Goal: Task Accomplishment & Management: Manage account settings

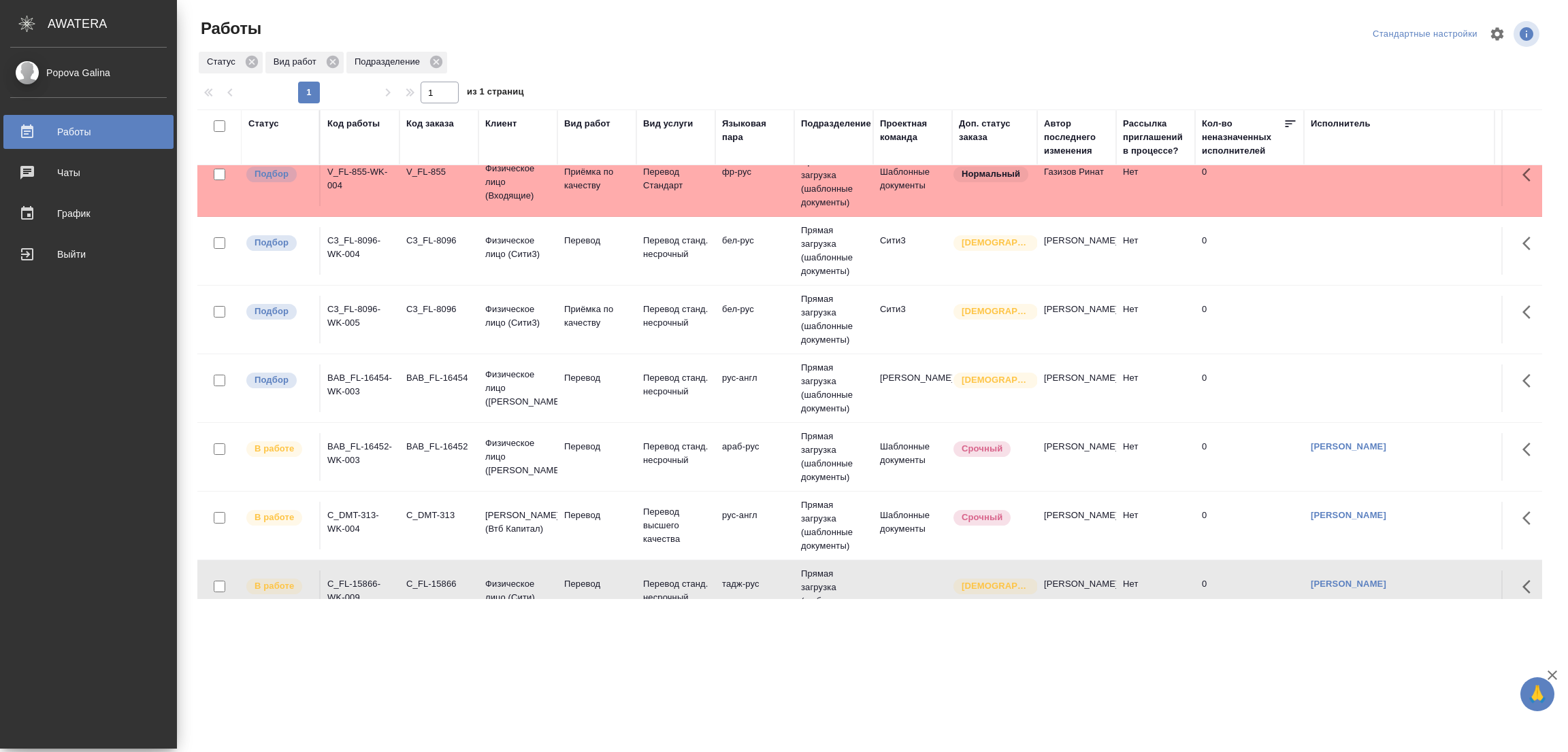
scroll to position [6, 0]
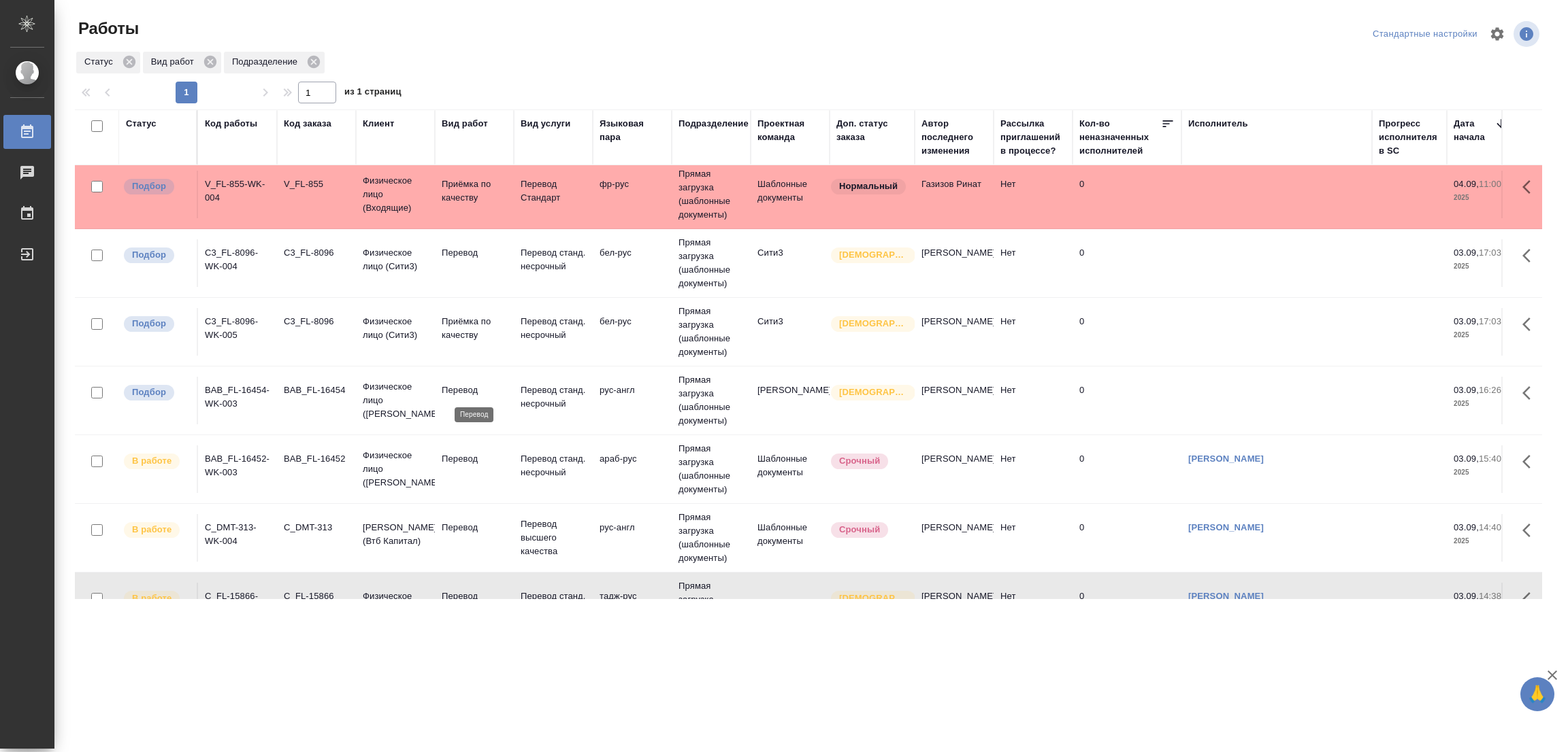
click at [460, 386] on p "Перевод" at bounding box center [474, 390] width 65 height 14
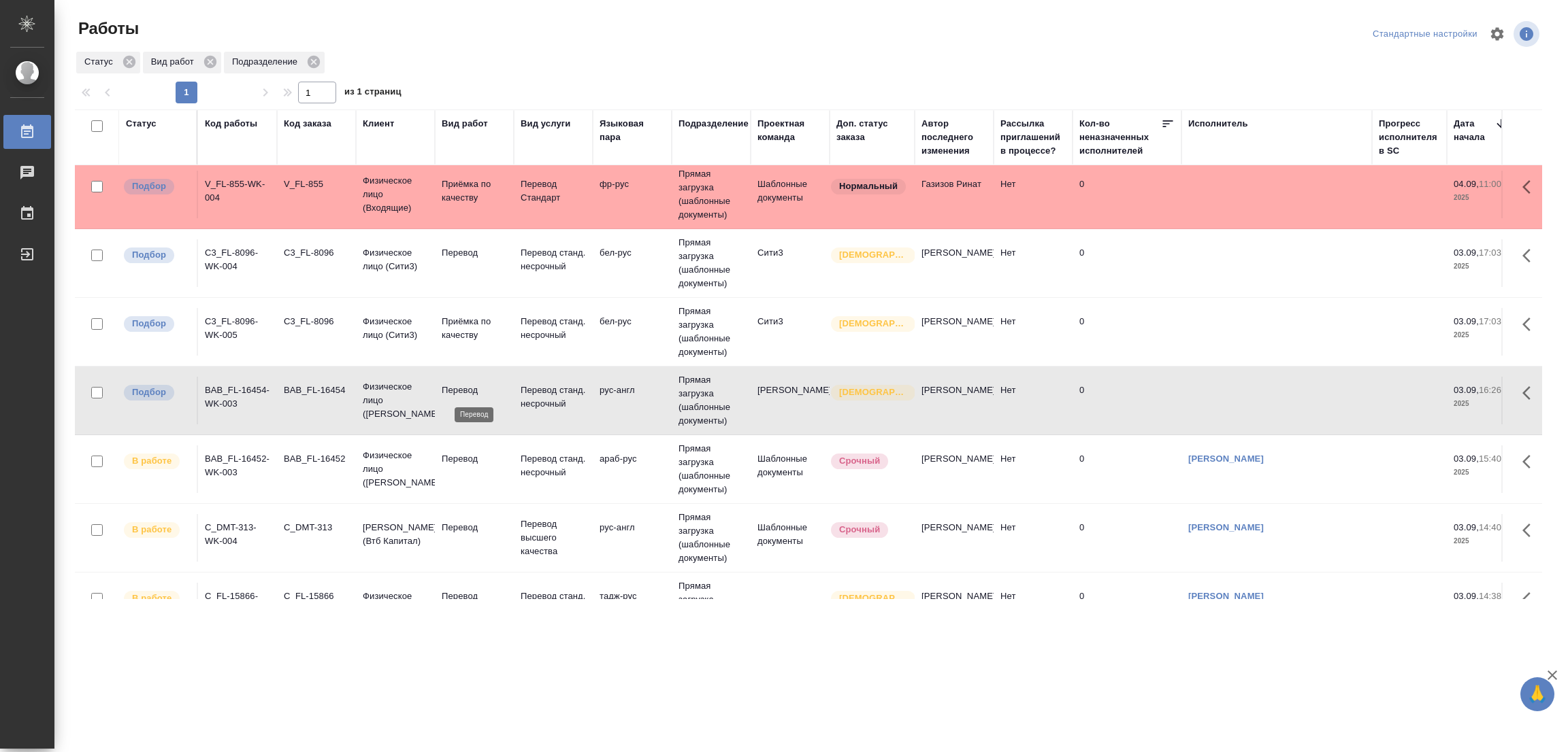
click at [483, 397] on p "Перевод" at bounding box center [474, 390] width 65 height 14
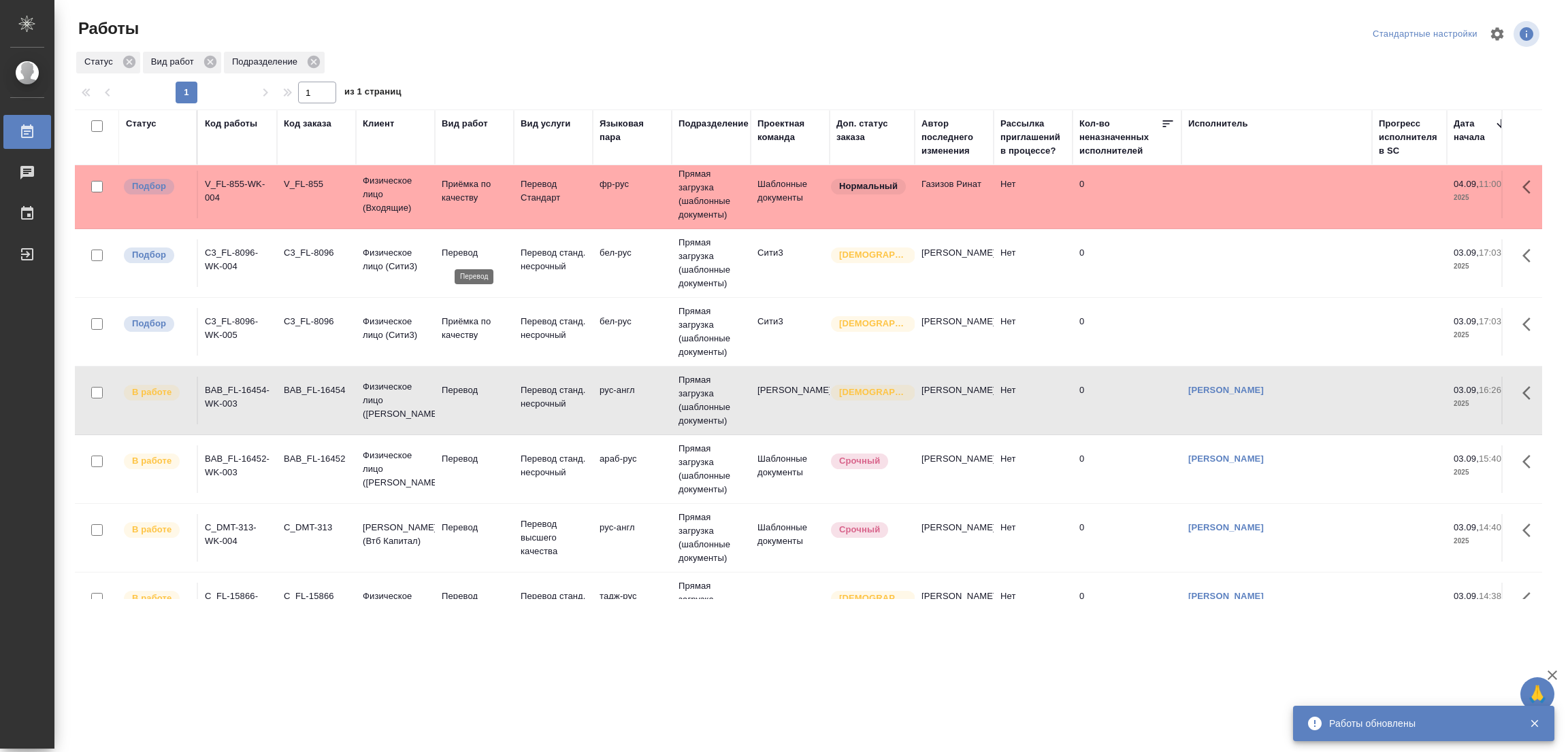
click at [455, 246] on p "Перевод" at bounding box center [474, 253] width 65 height 14
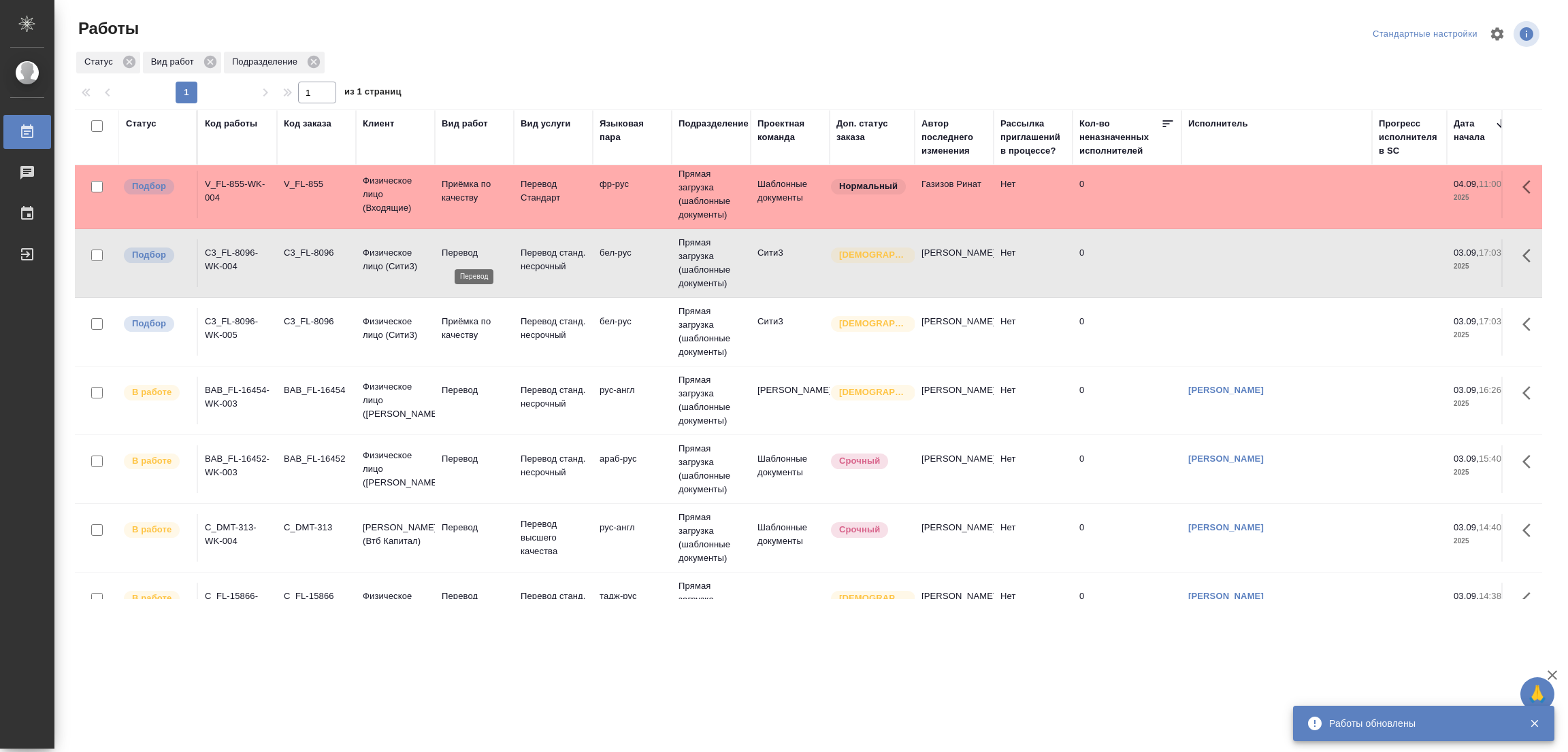
click at [455, 246] on p "Перевод" at bounding box center [474, 253] width 65 height 14
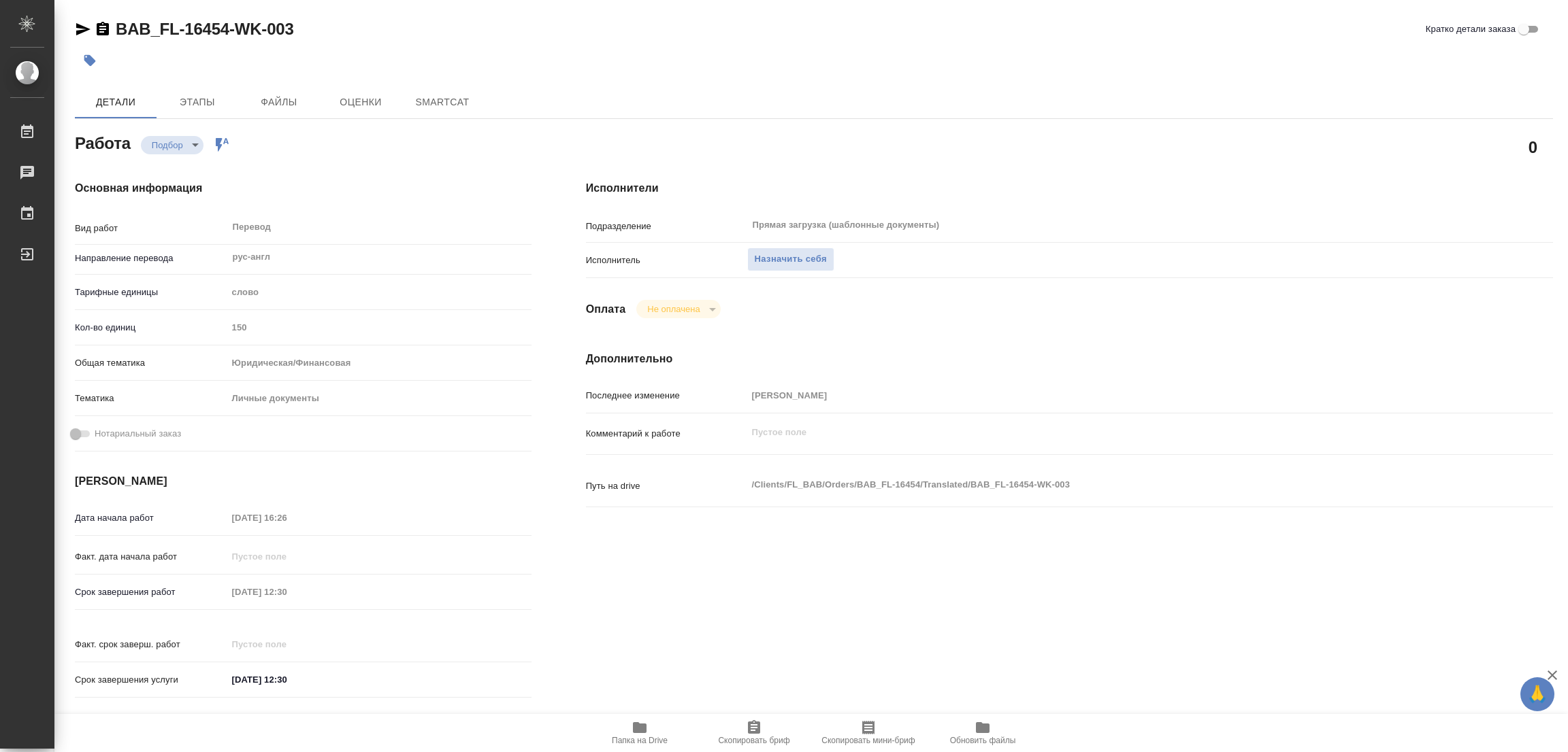
type textarea "x"
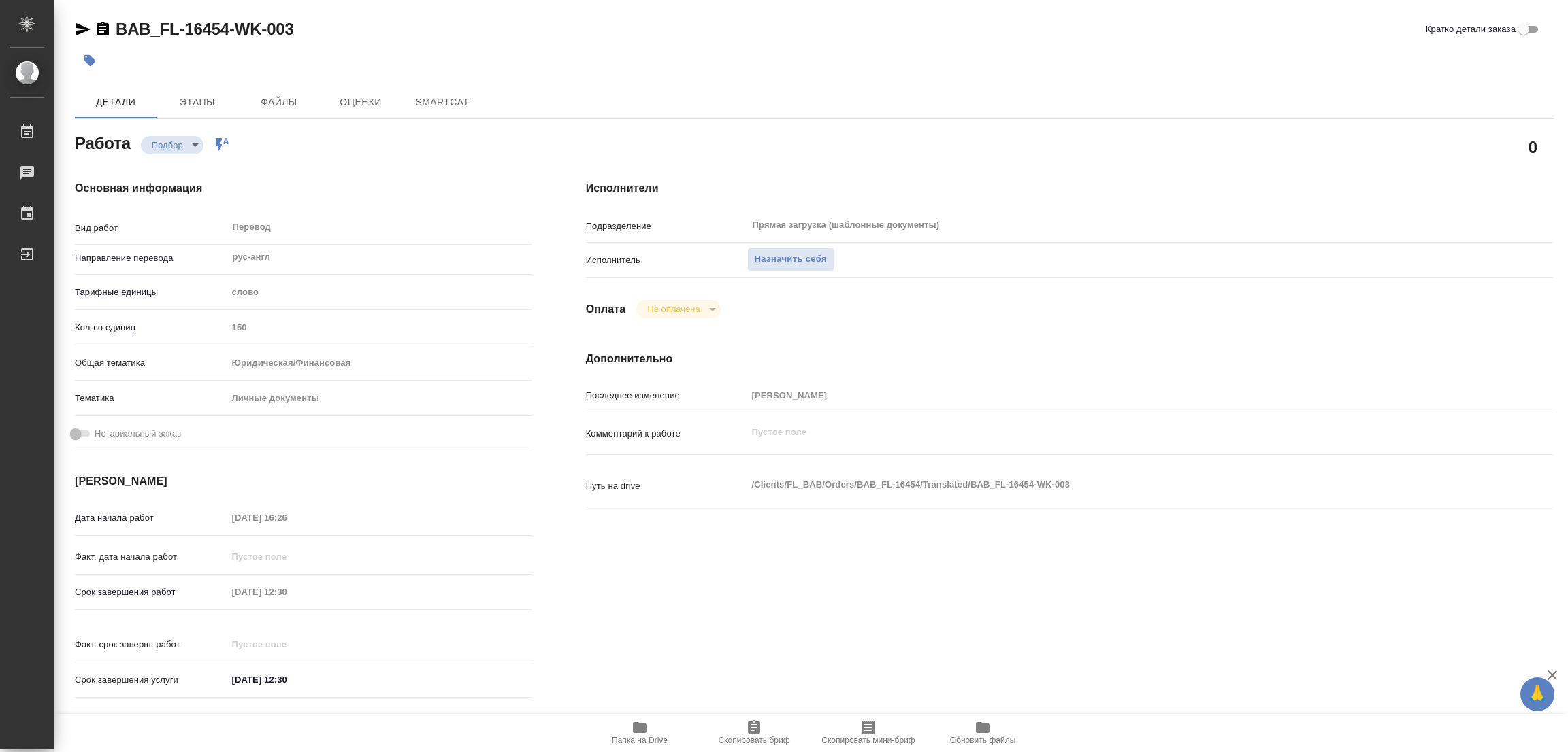
type textarea "x"
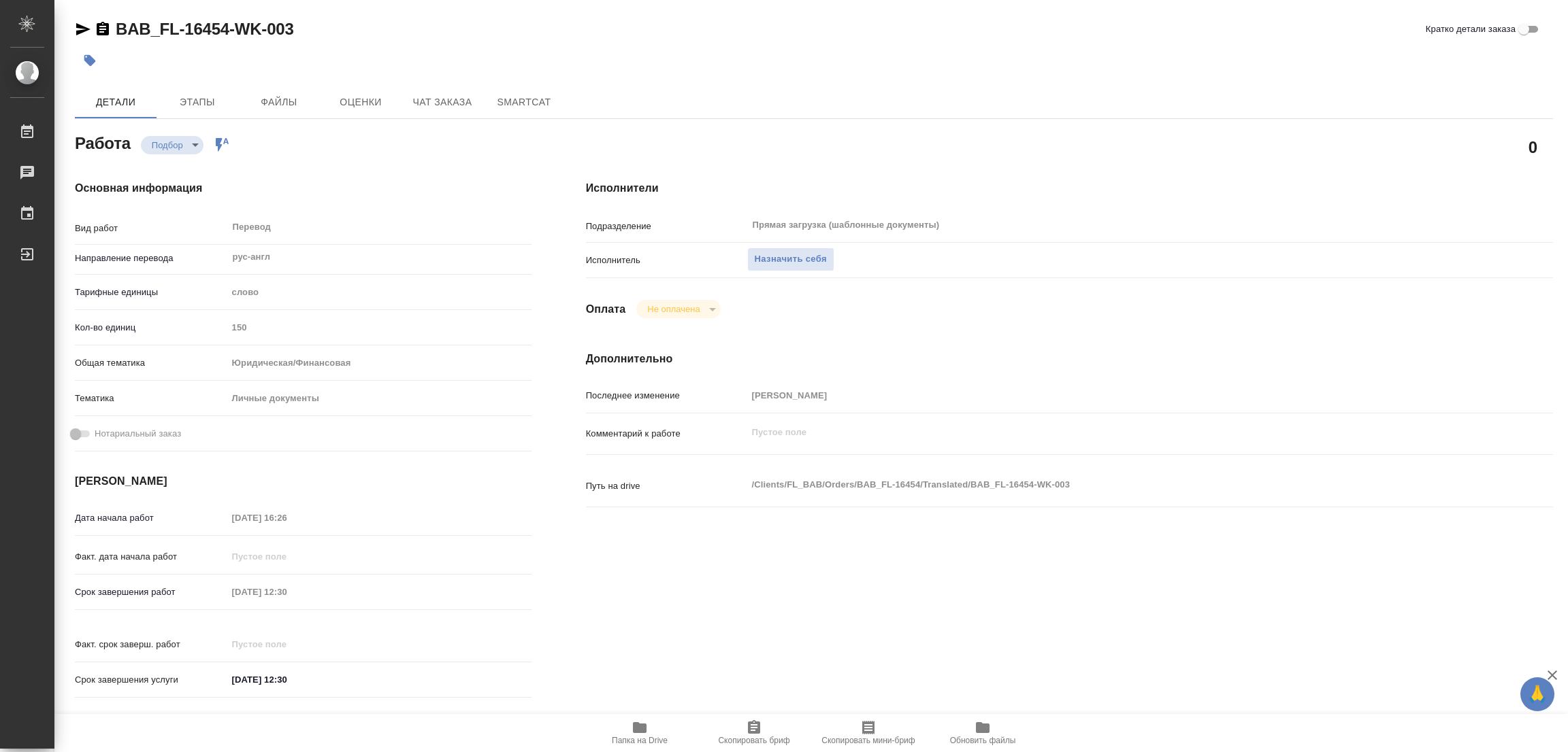
type textarea "x"
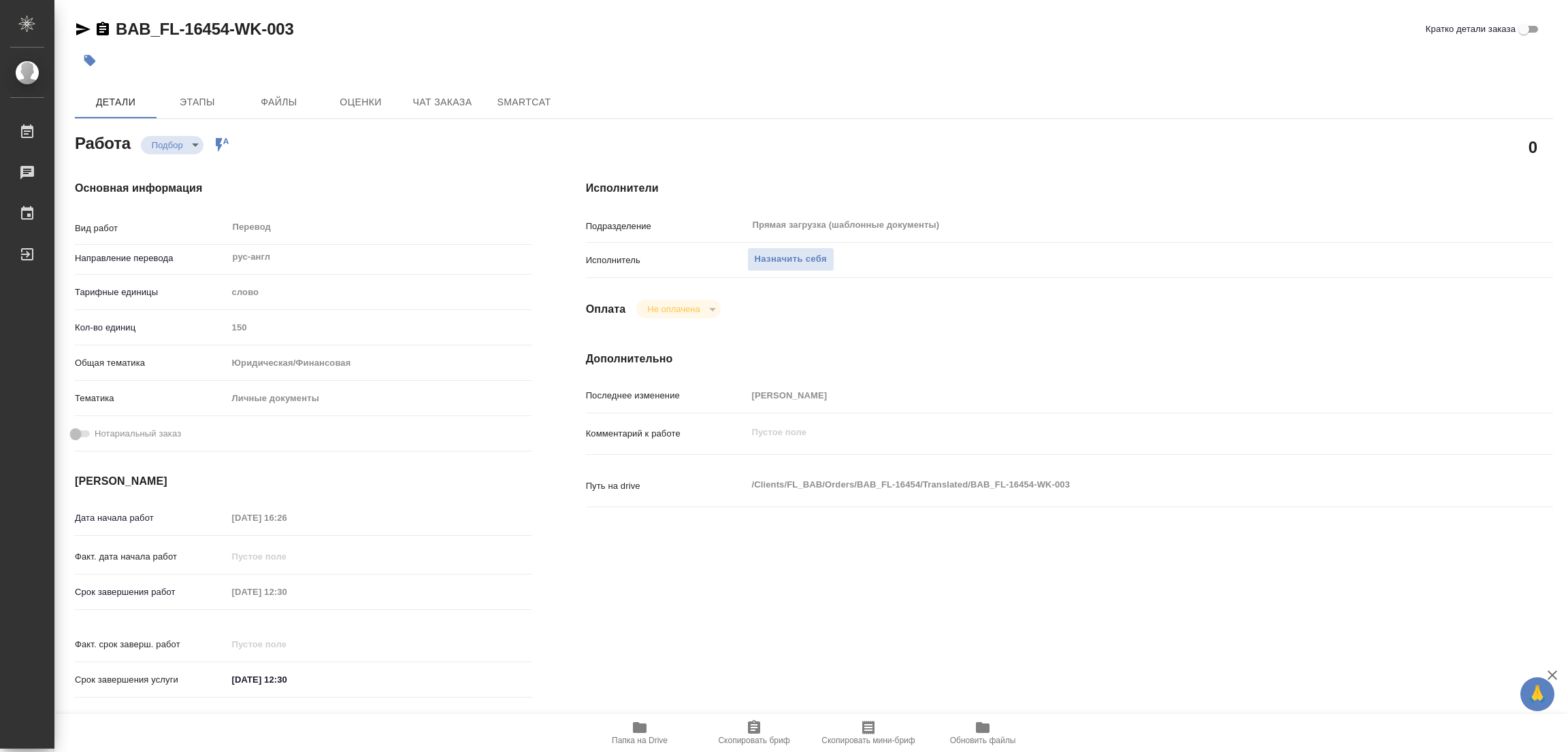
type textarea "x"
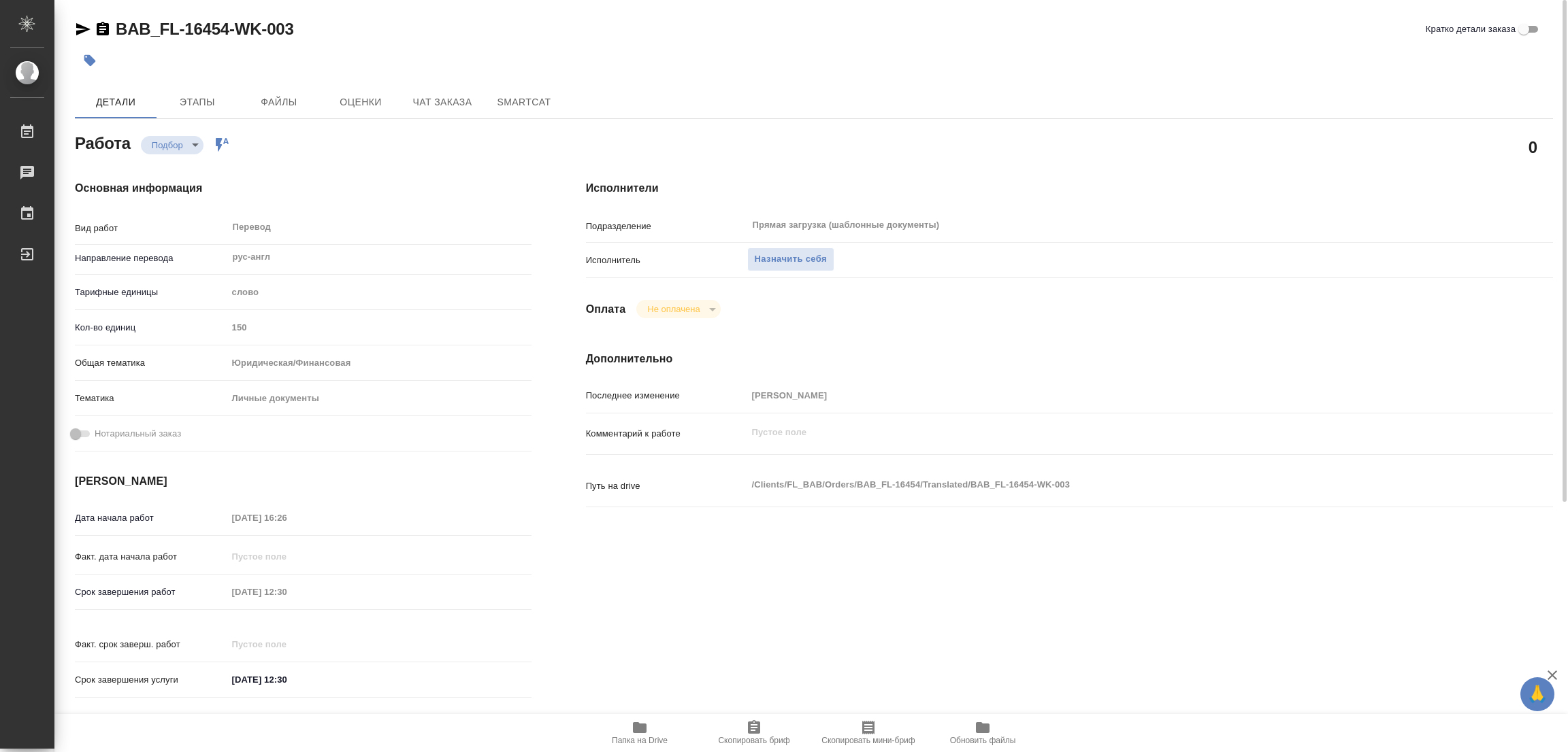
scroll to position [204, 0]
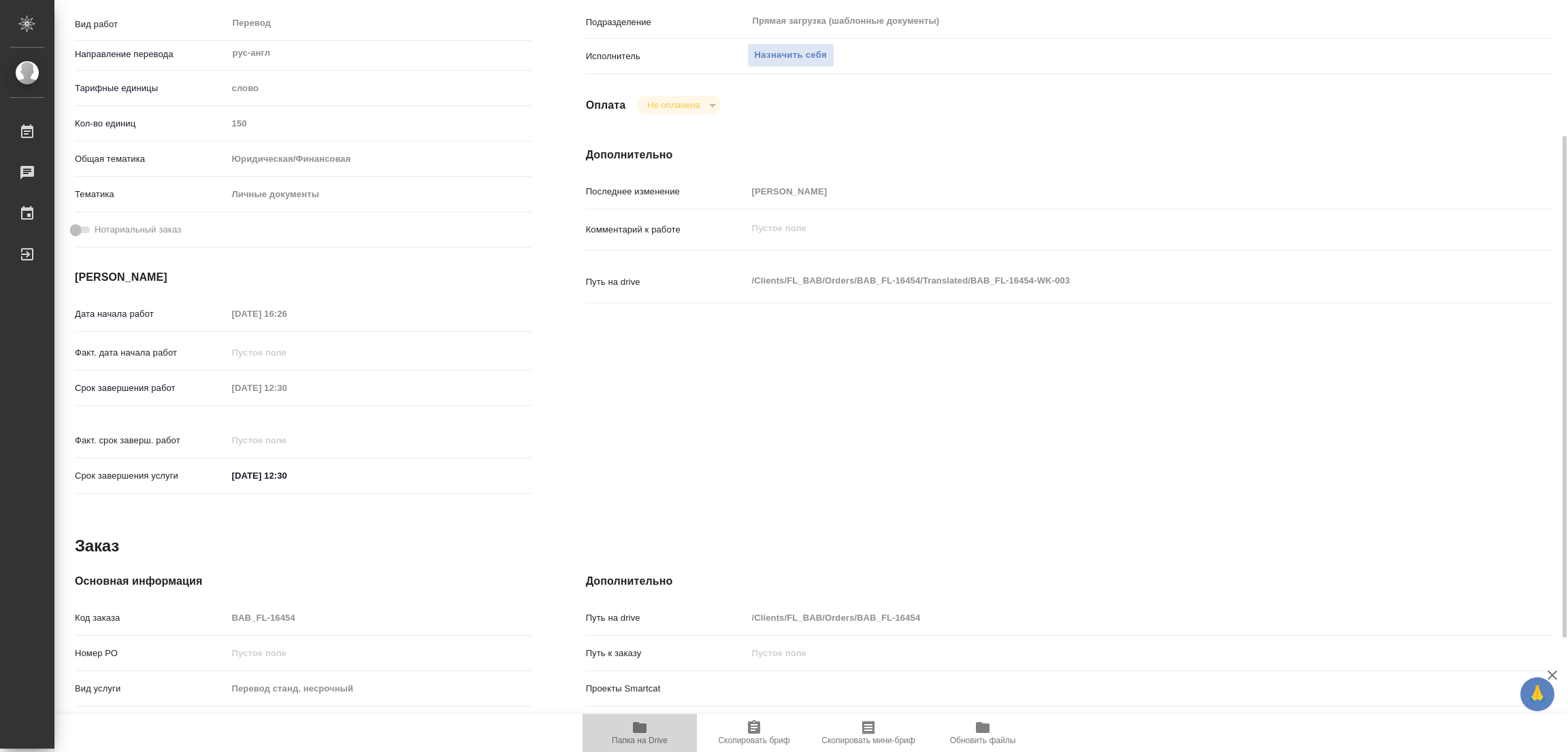
click at [649, 726] on span "Папка на Drive" at bounding box center [639, 733] width 98 height 26
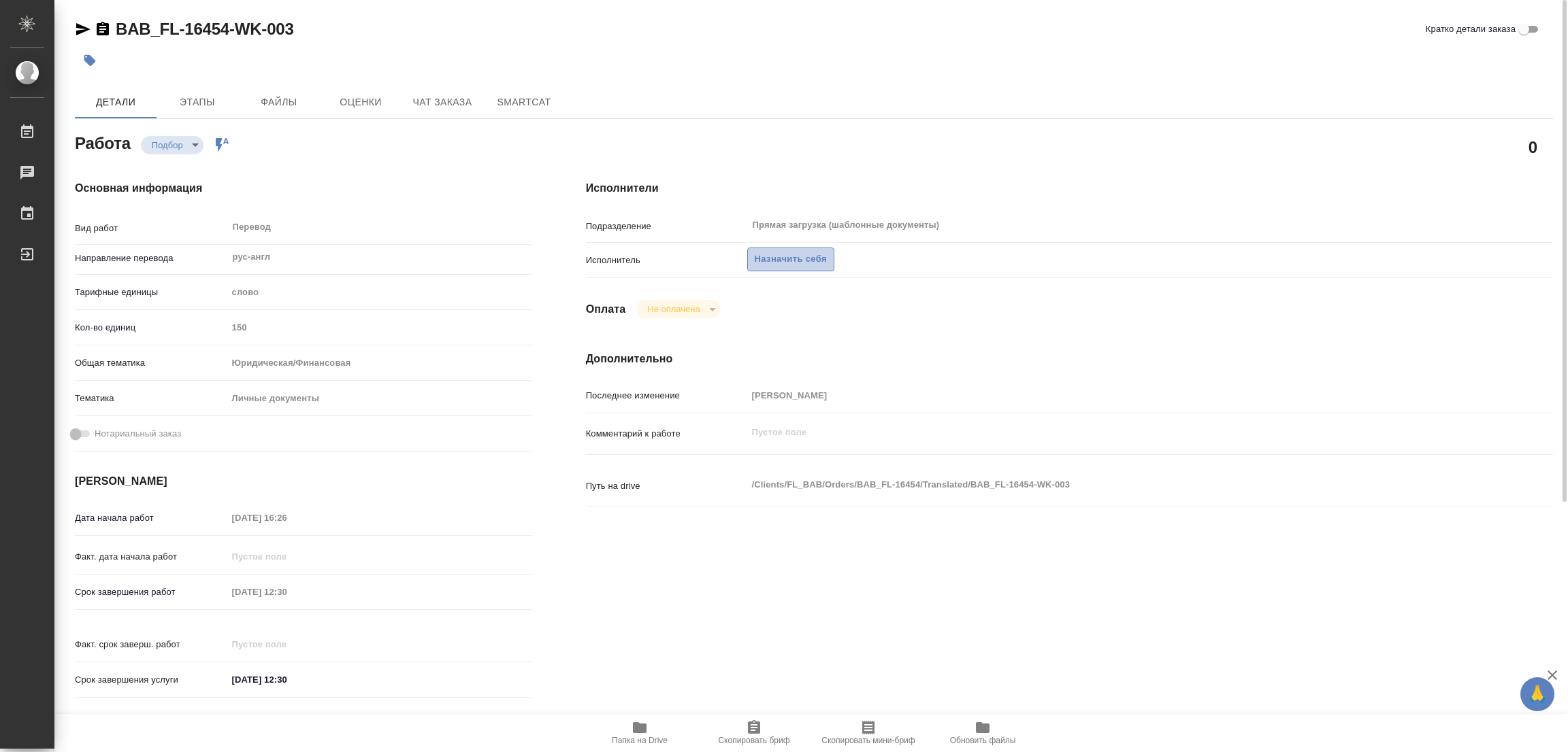
click at [787, 252] on span "Назначить себя" at bounding box center [791, 259] width 73 height 16
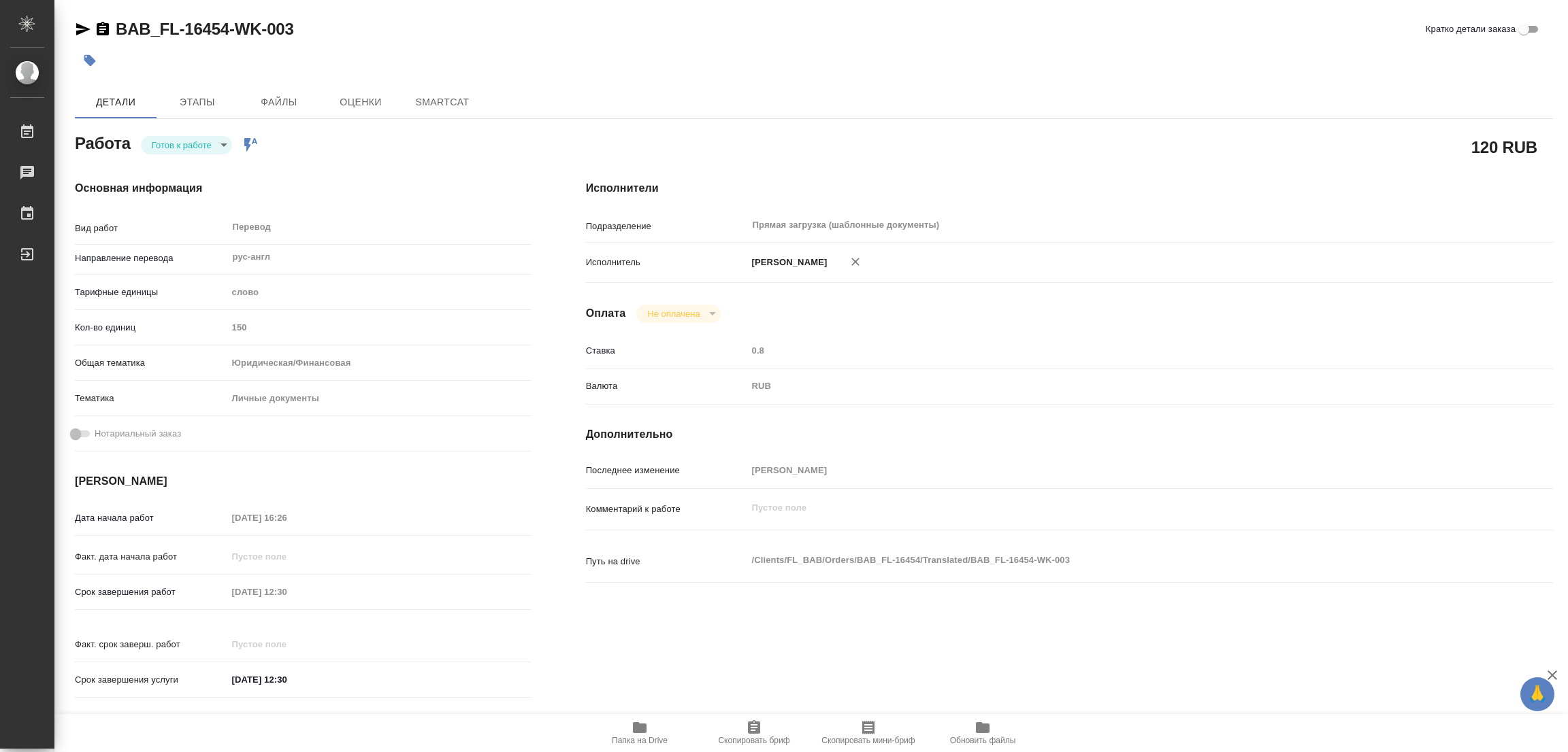
type textarea "x"
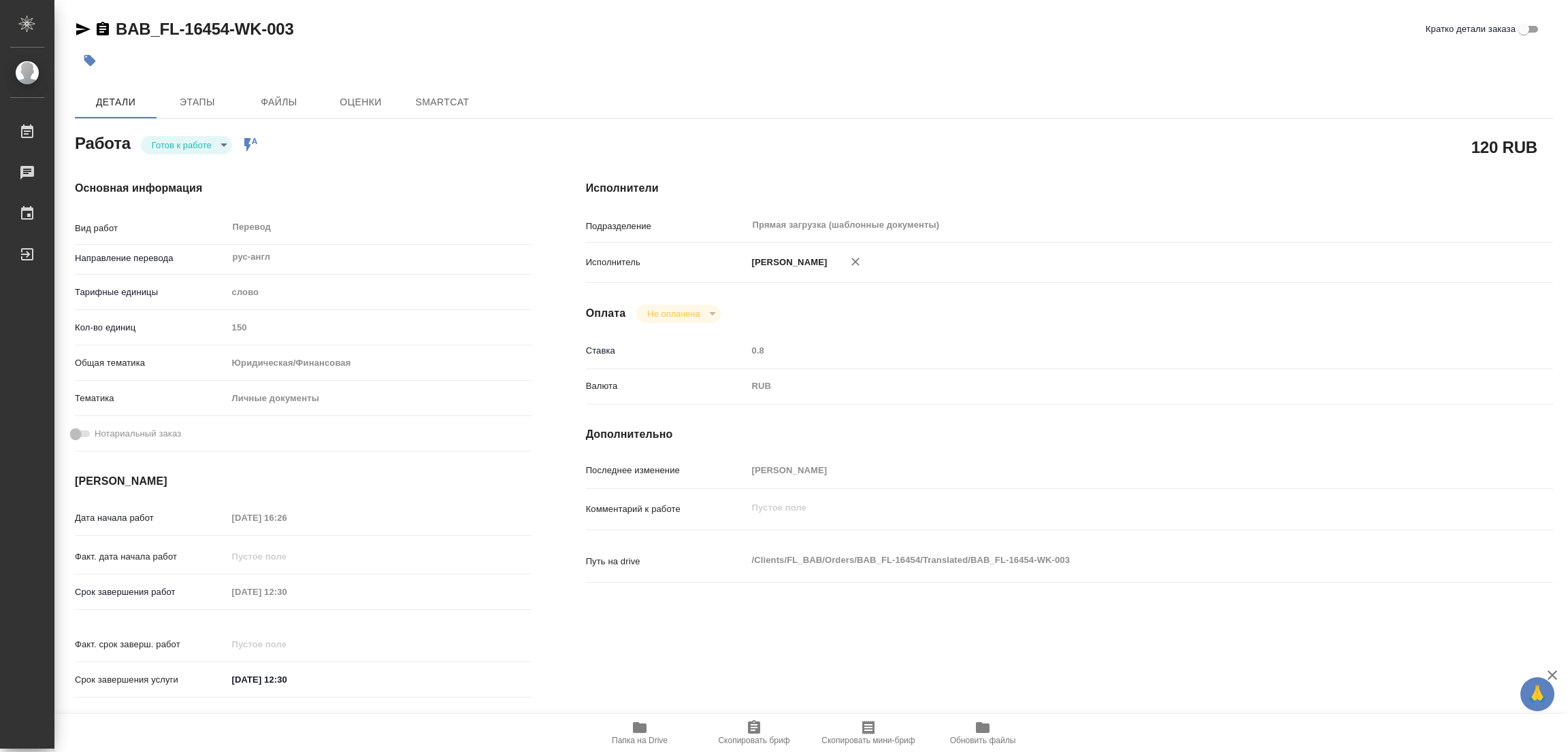
type textarea "x"
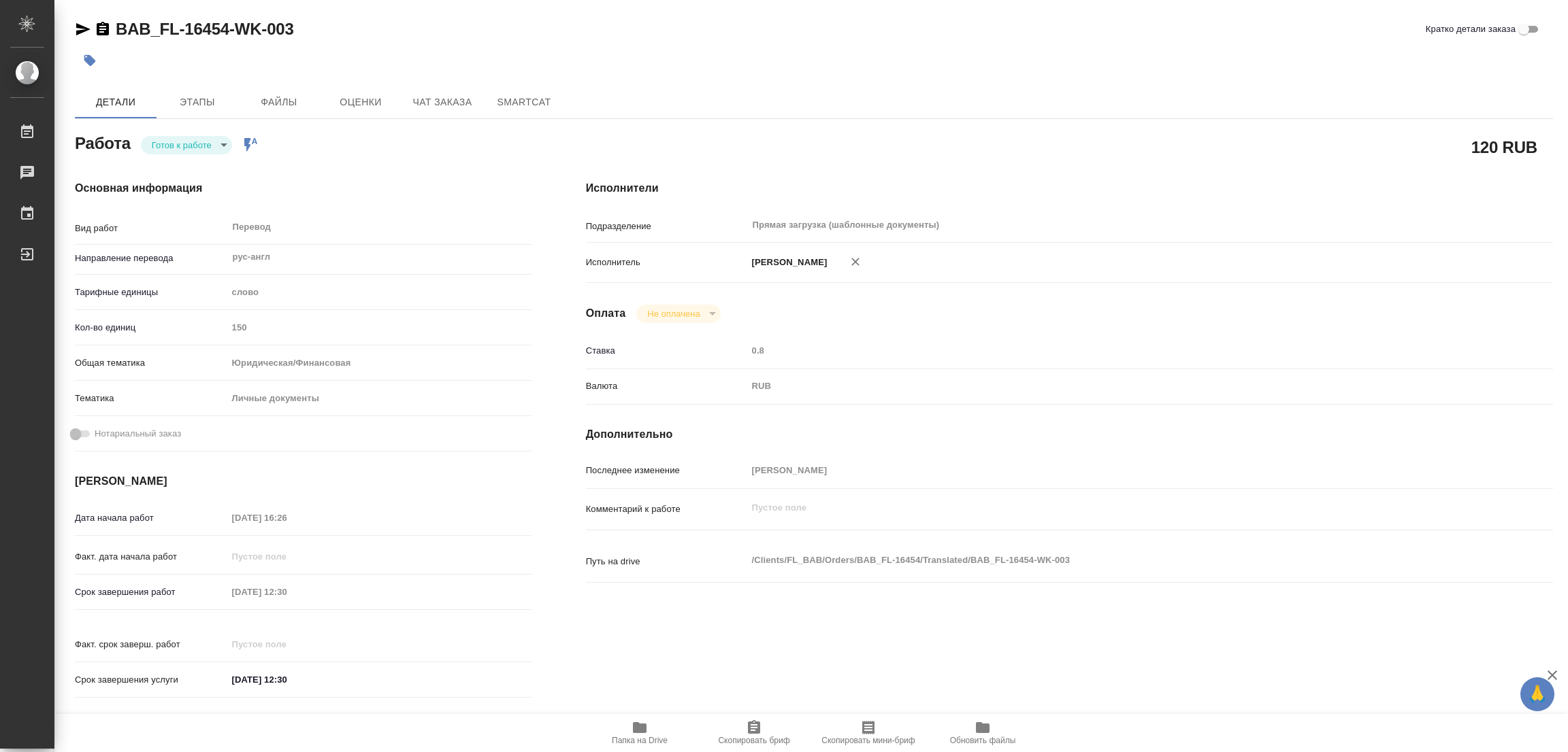
type textarea "x"
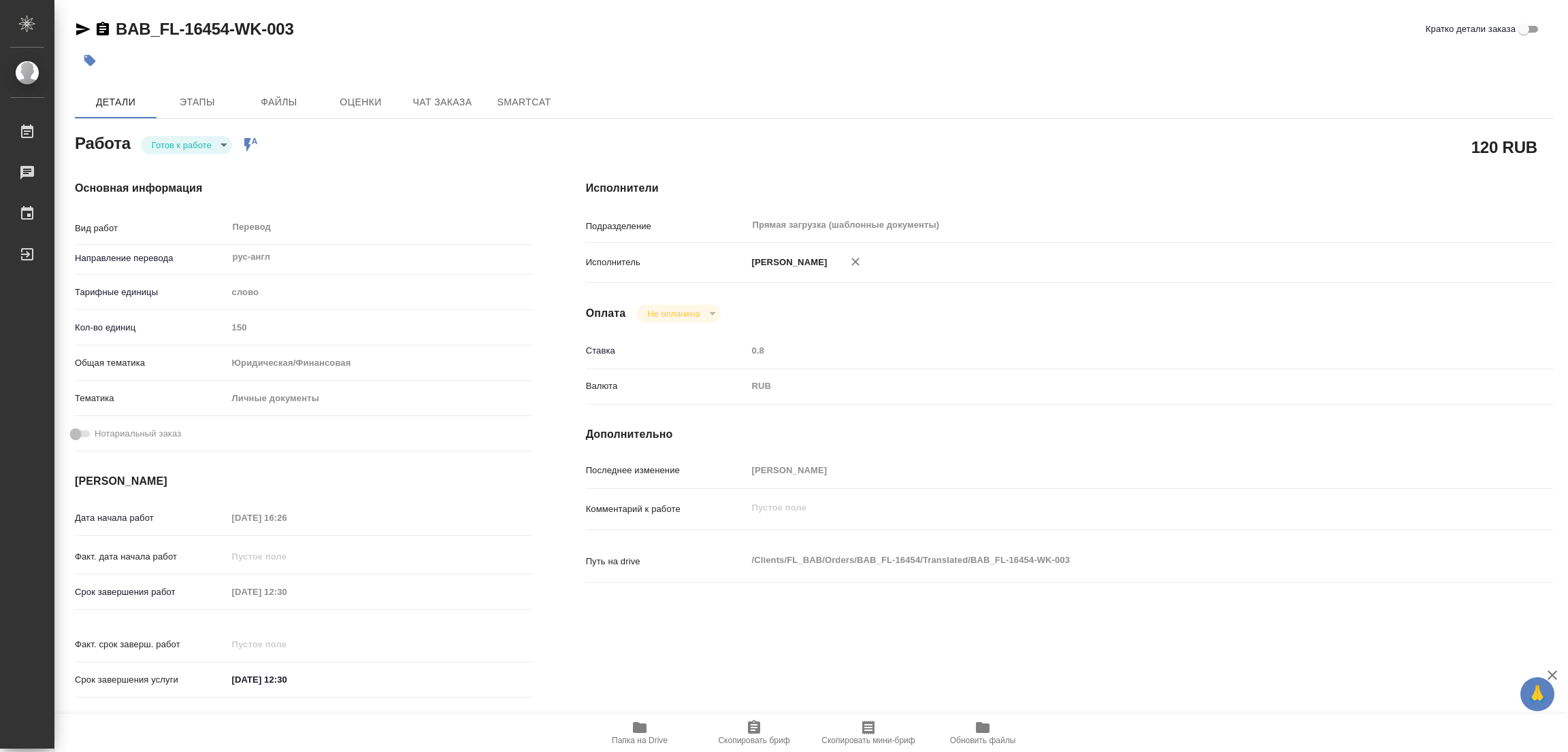
click at [185, 144] on body "🙏 .cls-1 fill:#fff; AWATERA [PERSON_NAME] Работы Чаты График Выйти BAB_FL-16454…" at bounding box center [784, 376] width 1568 height 752
click at [183, 140] on button "В работе" at bounding box center [174, 145] width 45 height 15
type textarea "x"
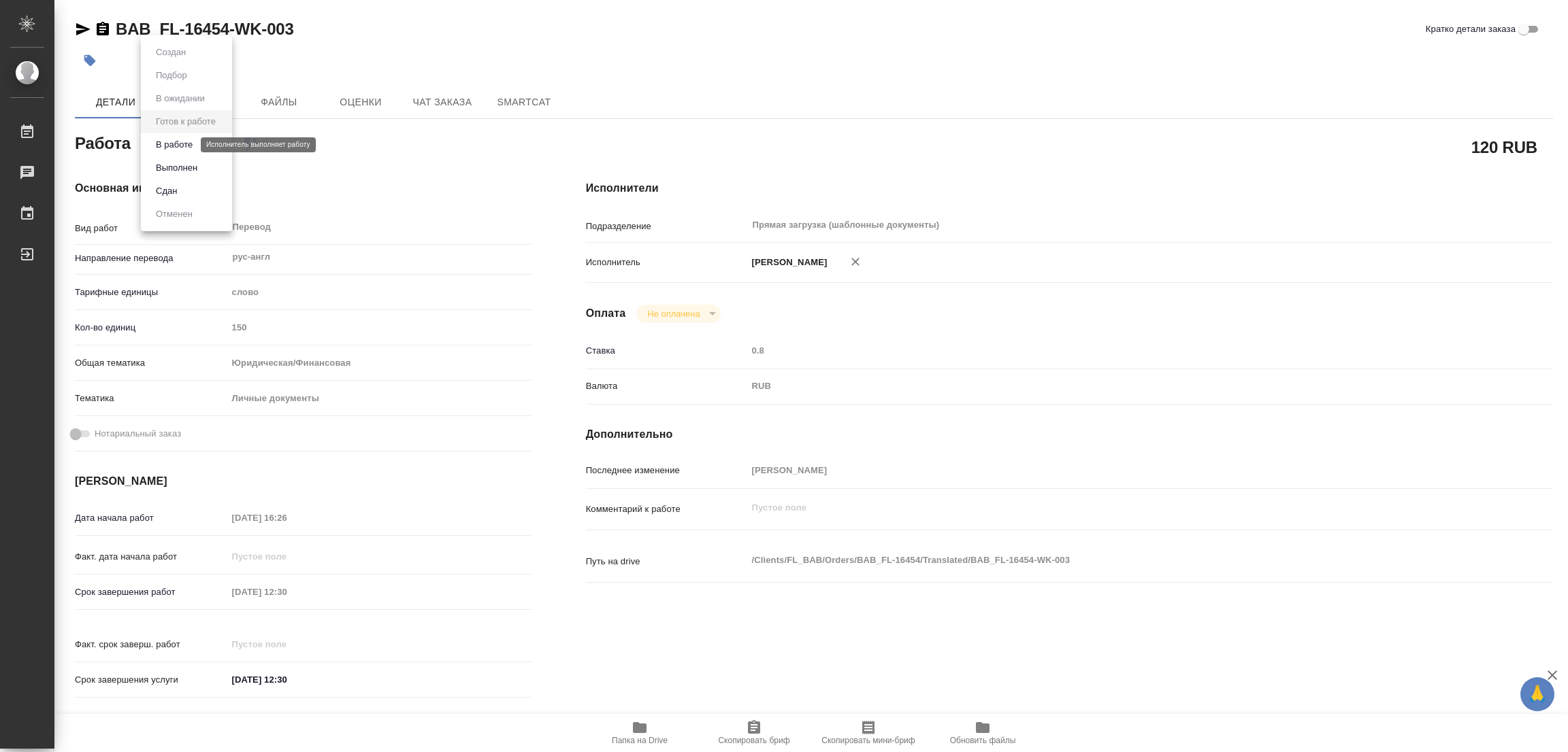
type textarea "x"
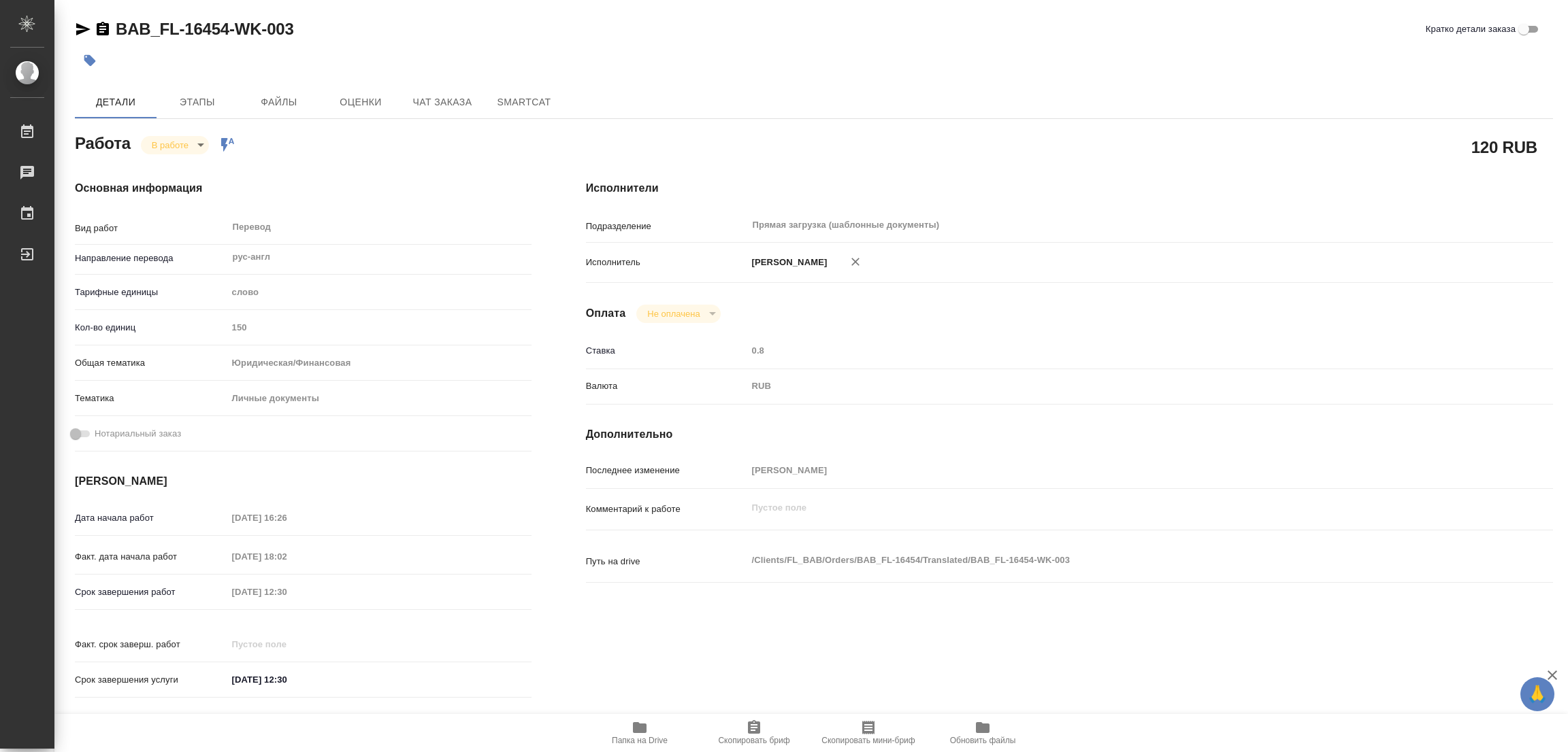
type textarea "x"
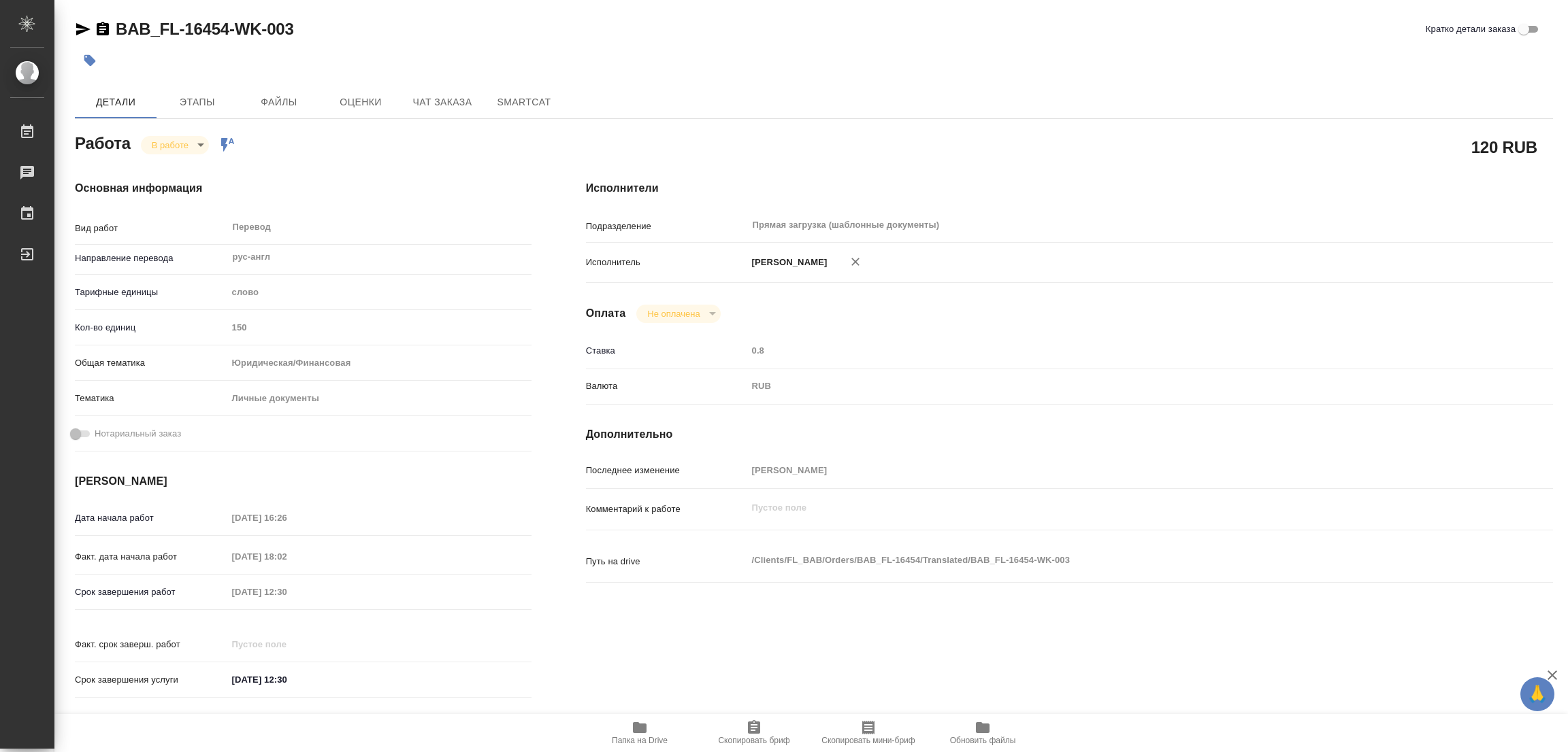
type textarea "x"
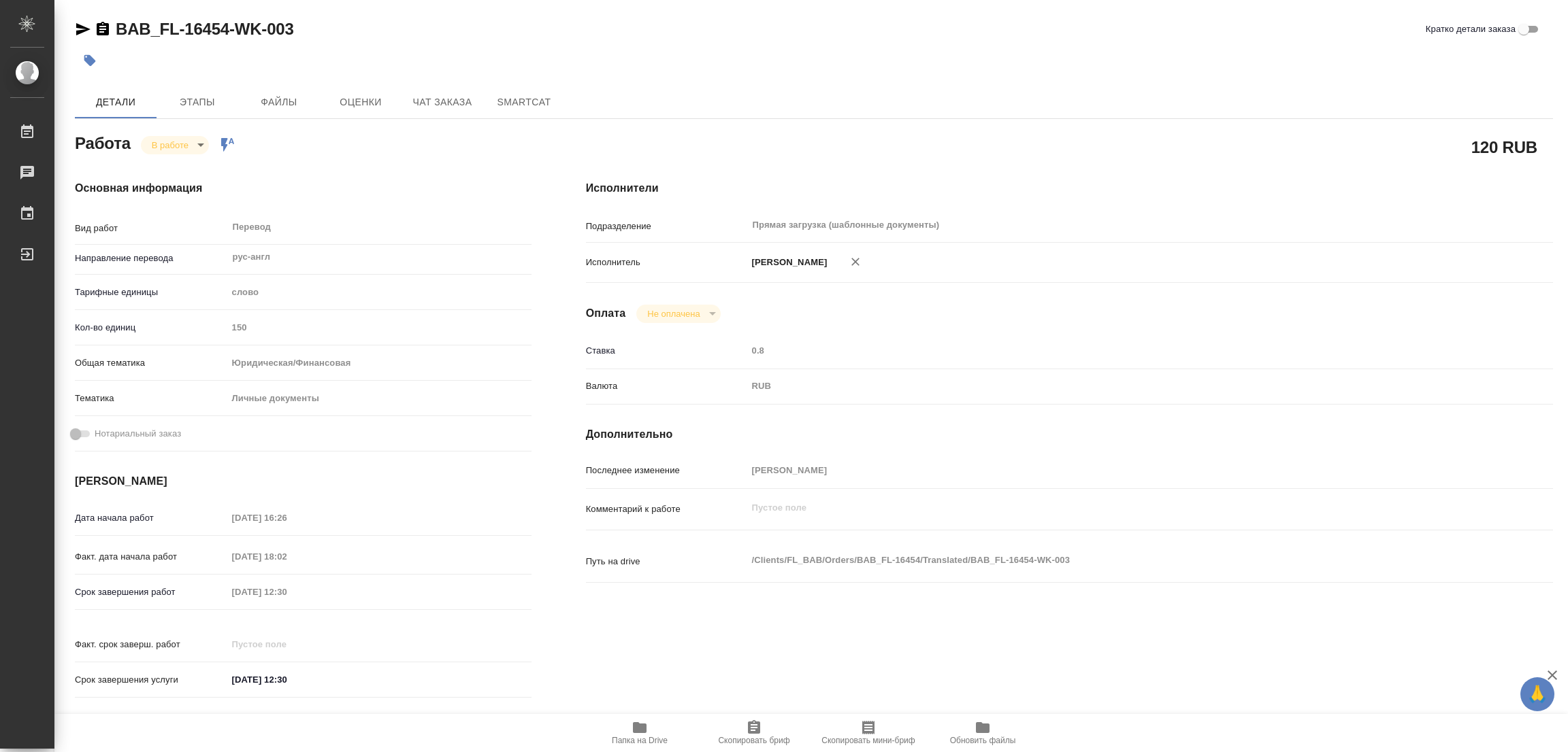
type textarea "x"
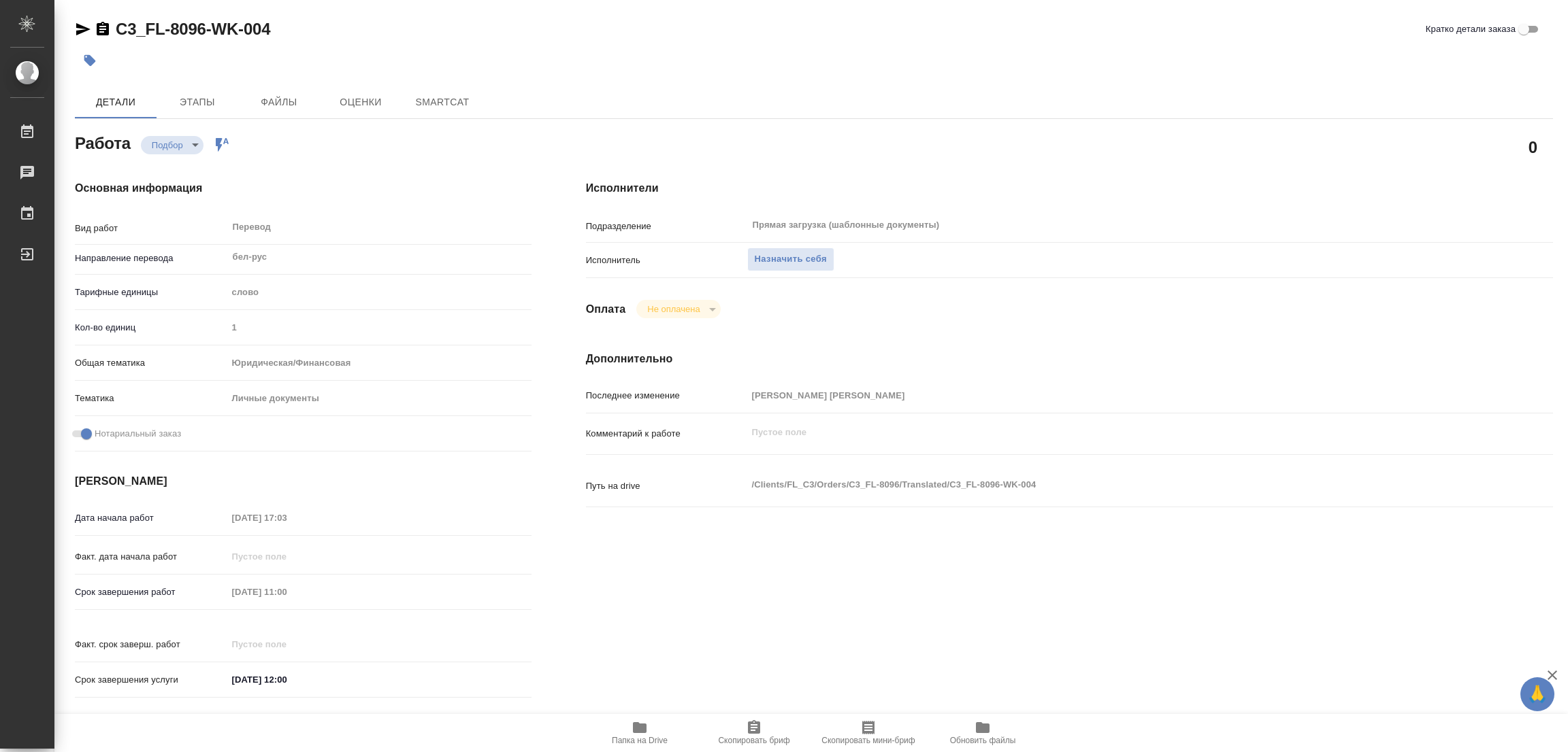
type textarea "x"
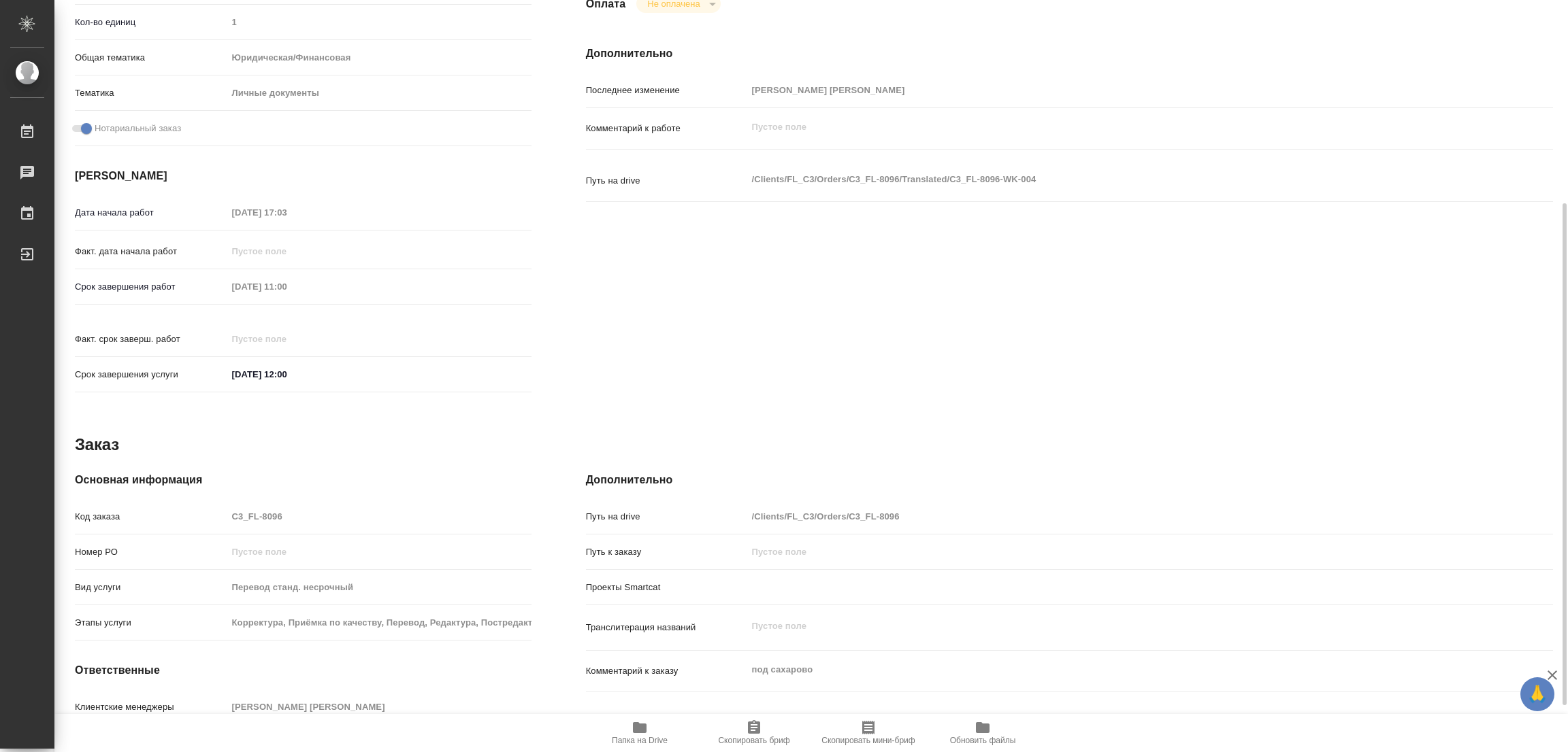
type textarea "x"
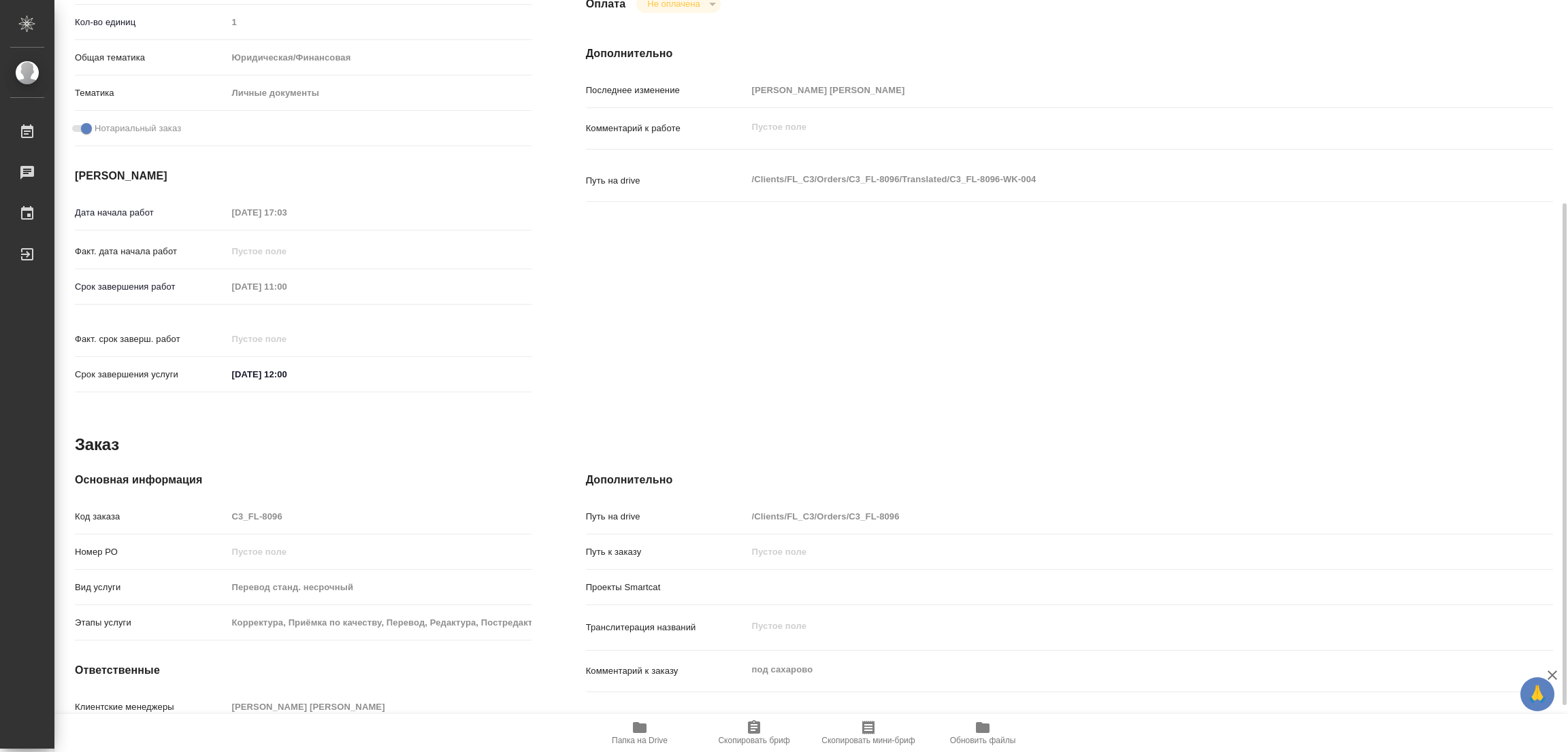
scroll to position [374, 0]
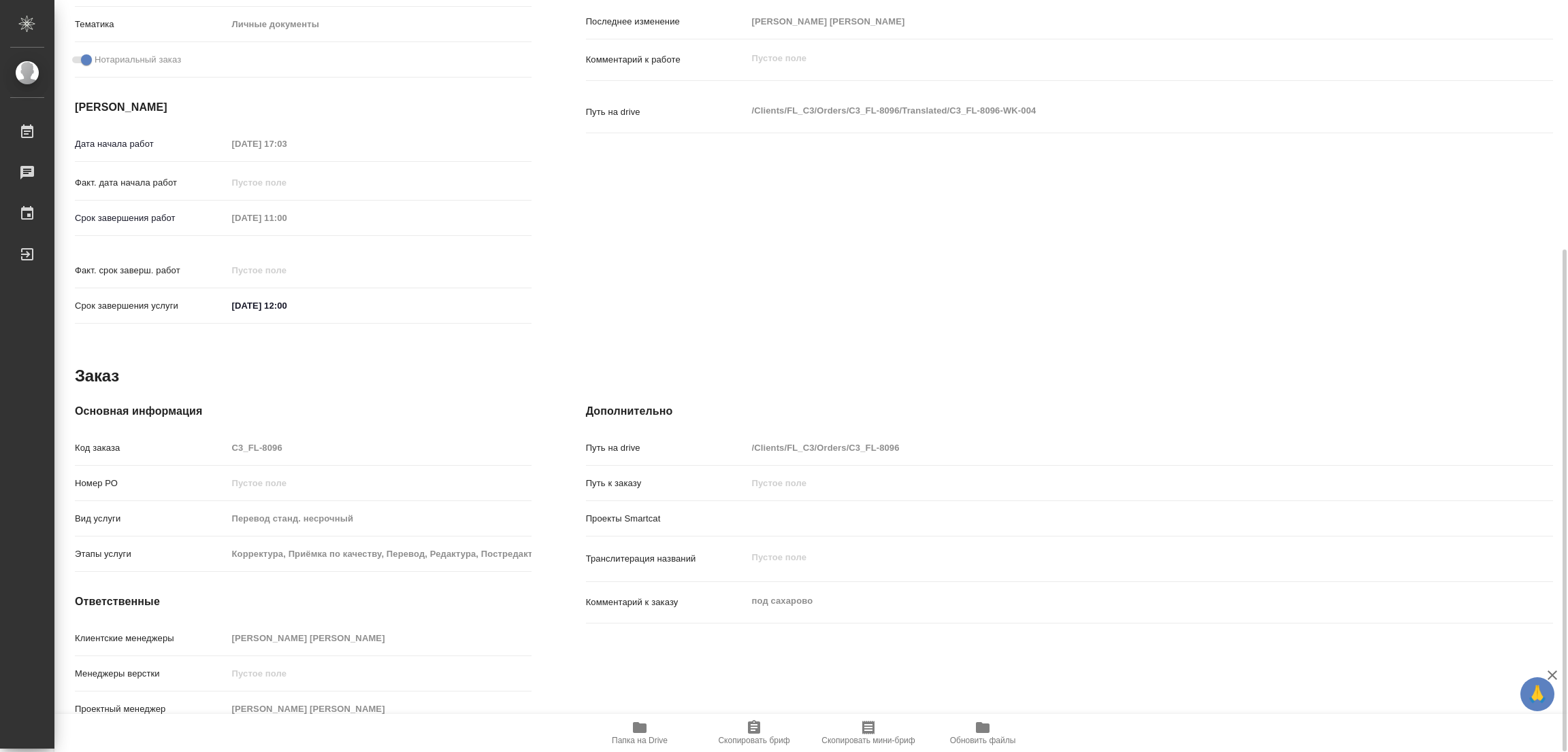
type textarea "x"
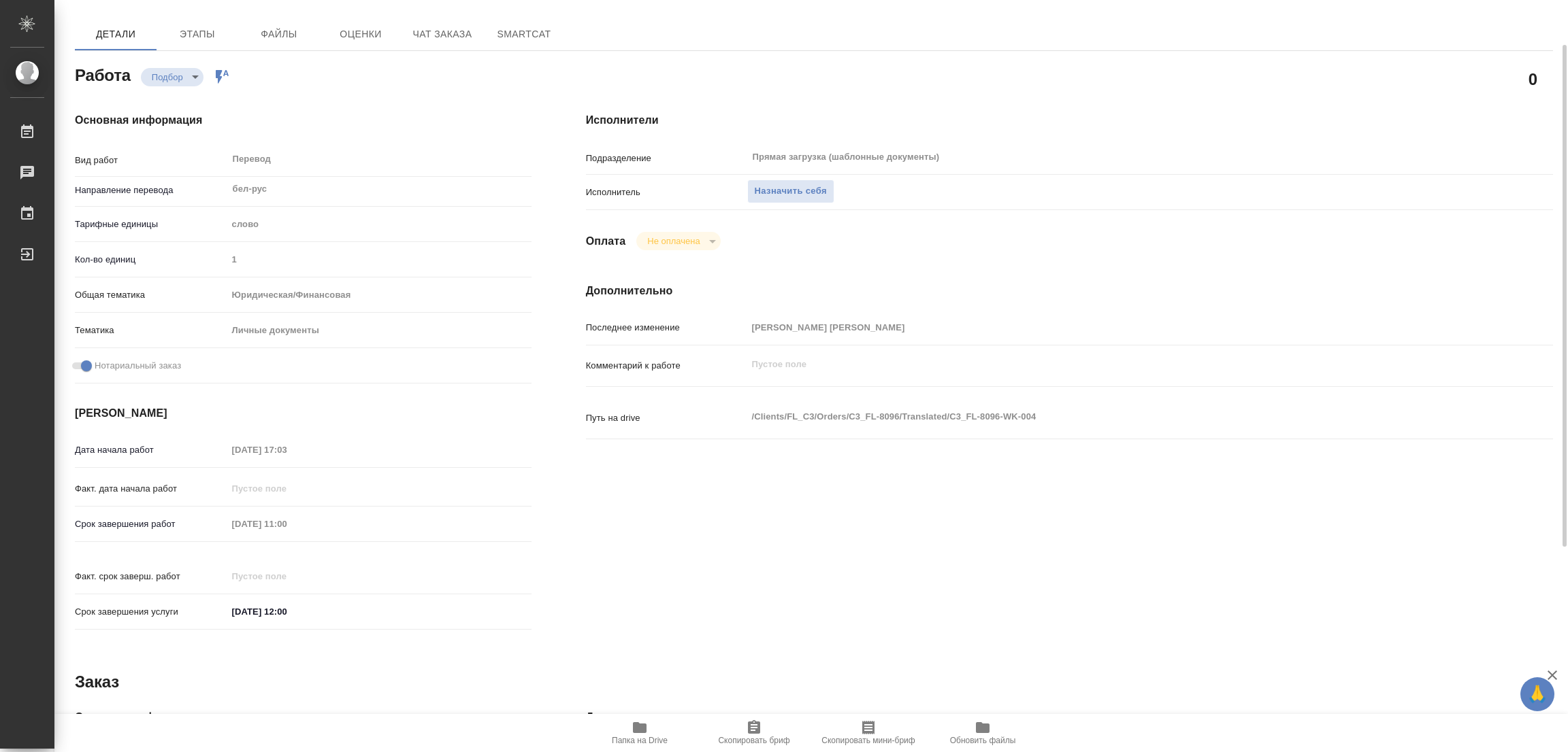
scroll to position [0, 0]
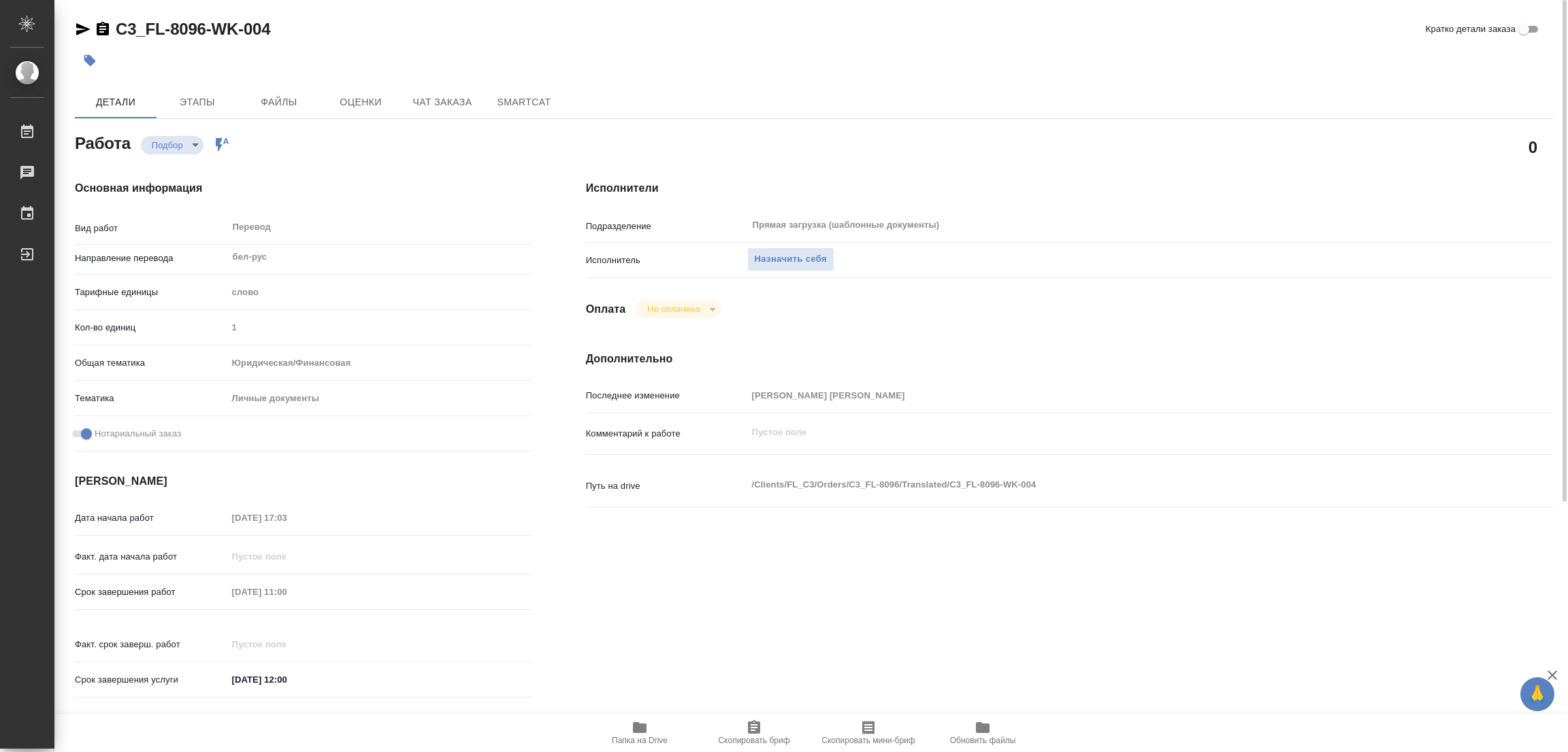
type textarea "x"
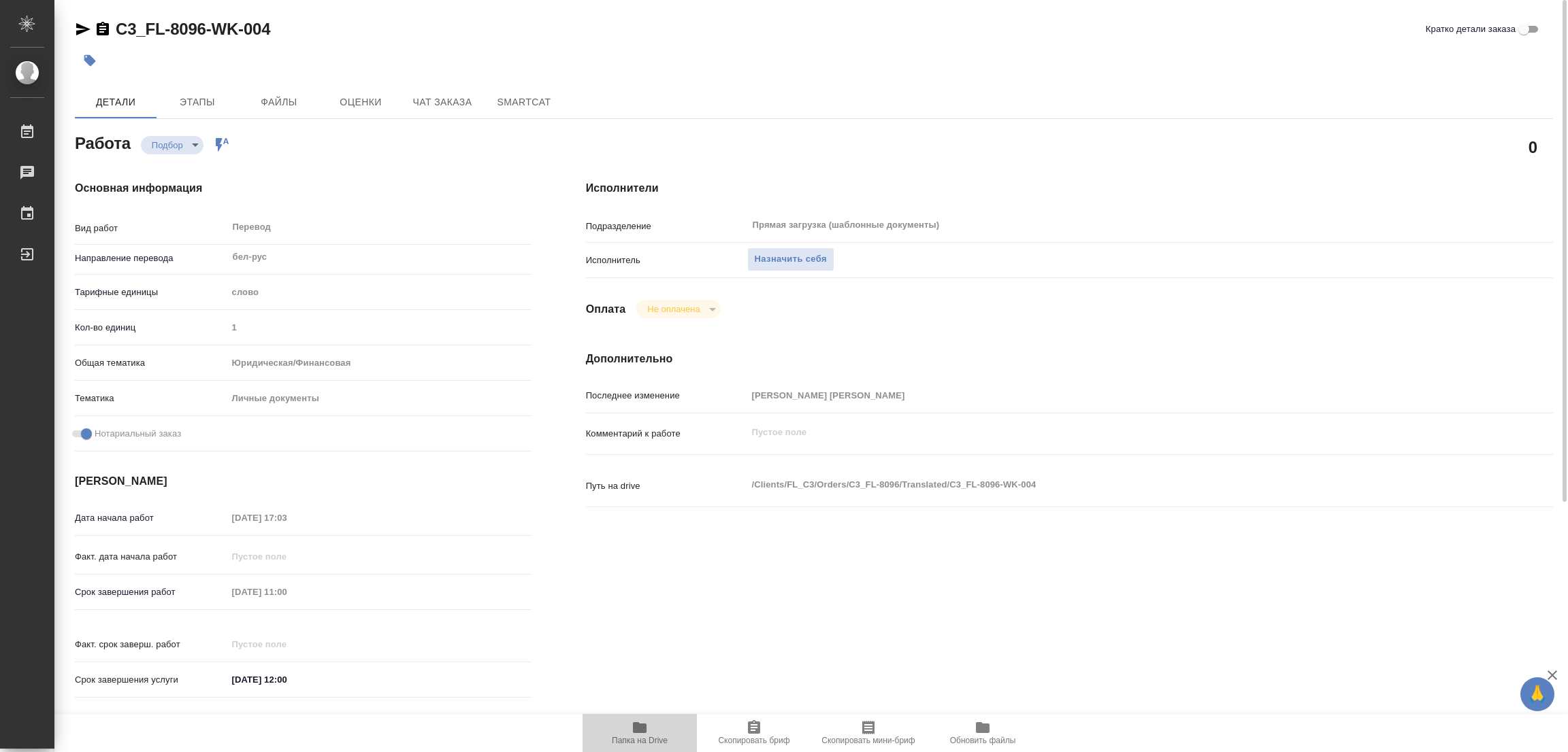
click at [649, 728] on span "Папка на Drive" at bounding box center [639, 733] width 98 height 26
click at [810, 258] on span "Назначить себя" at bounding box center [791, 259] width 73 height 16
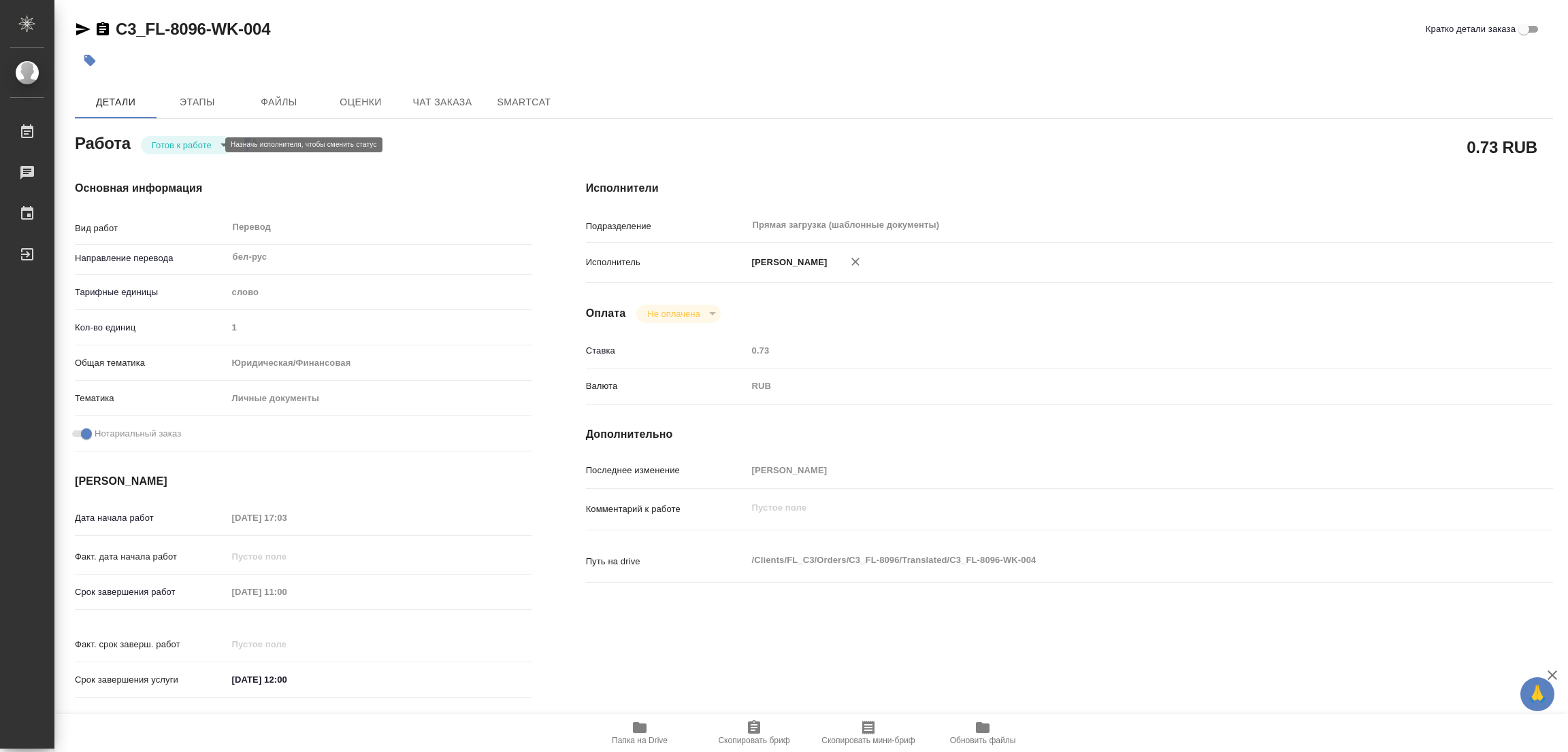
click at [169, 144] on body "🙏 .cls-1 fill:#fff; AWATERA [PERSON_NAME] Работы Чаты График Выйти C3_FL-8096-W…" at bounding box center [784, 376] width 1568 height 752
click at [169, 144] on button "В работе" at bounding box center [174, 145] width 45 height 15
type textarea "x"
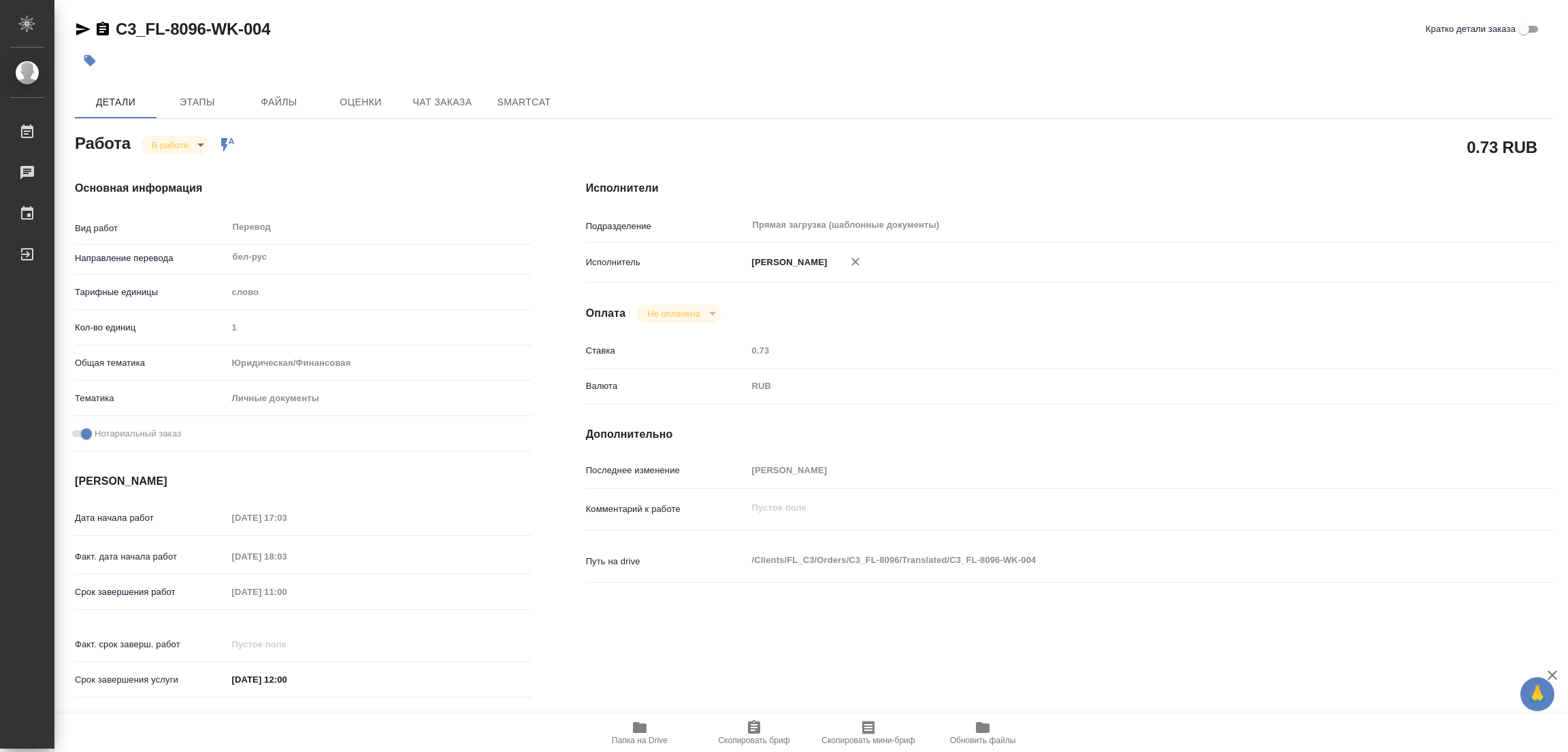
type textarea "x"
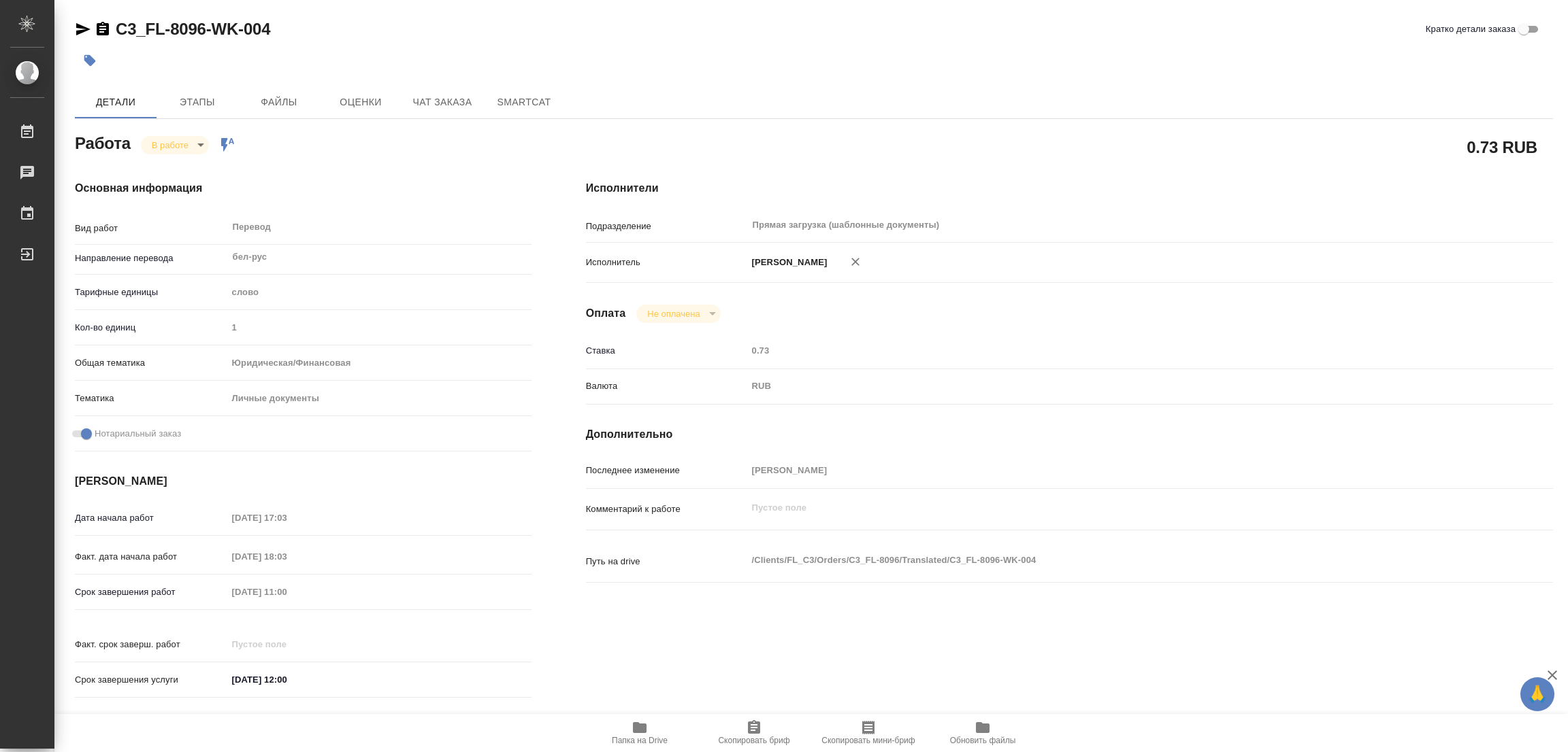
type textarea "x"
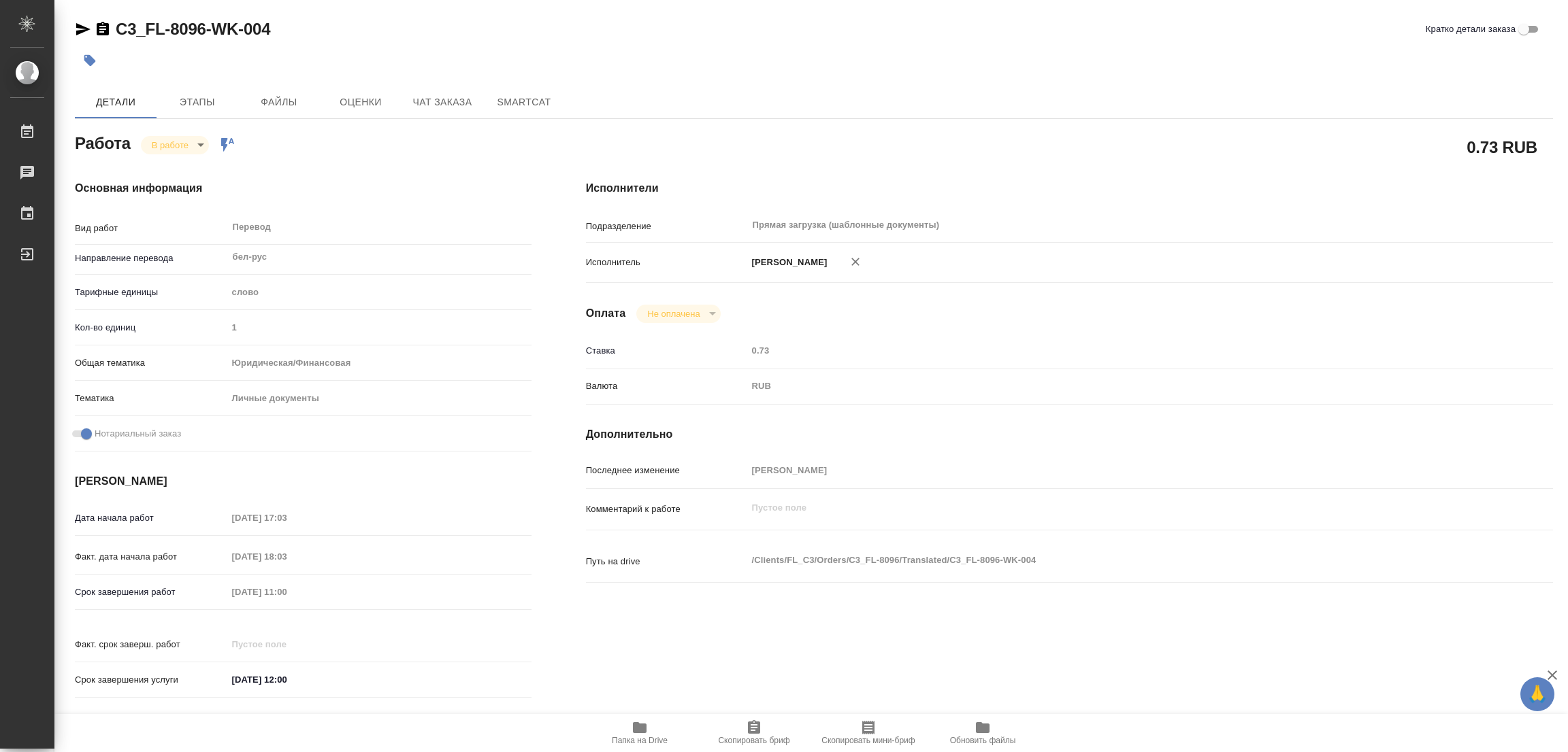
type textarea "x"
